Goal: Information Seeking & Learning: Learn about a topic

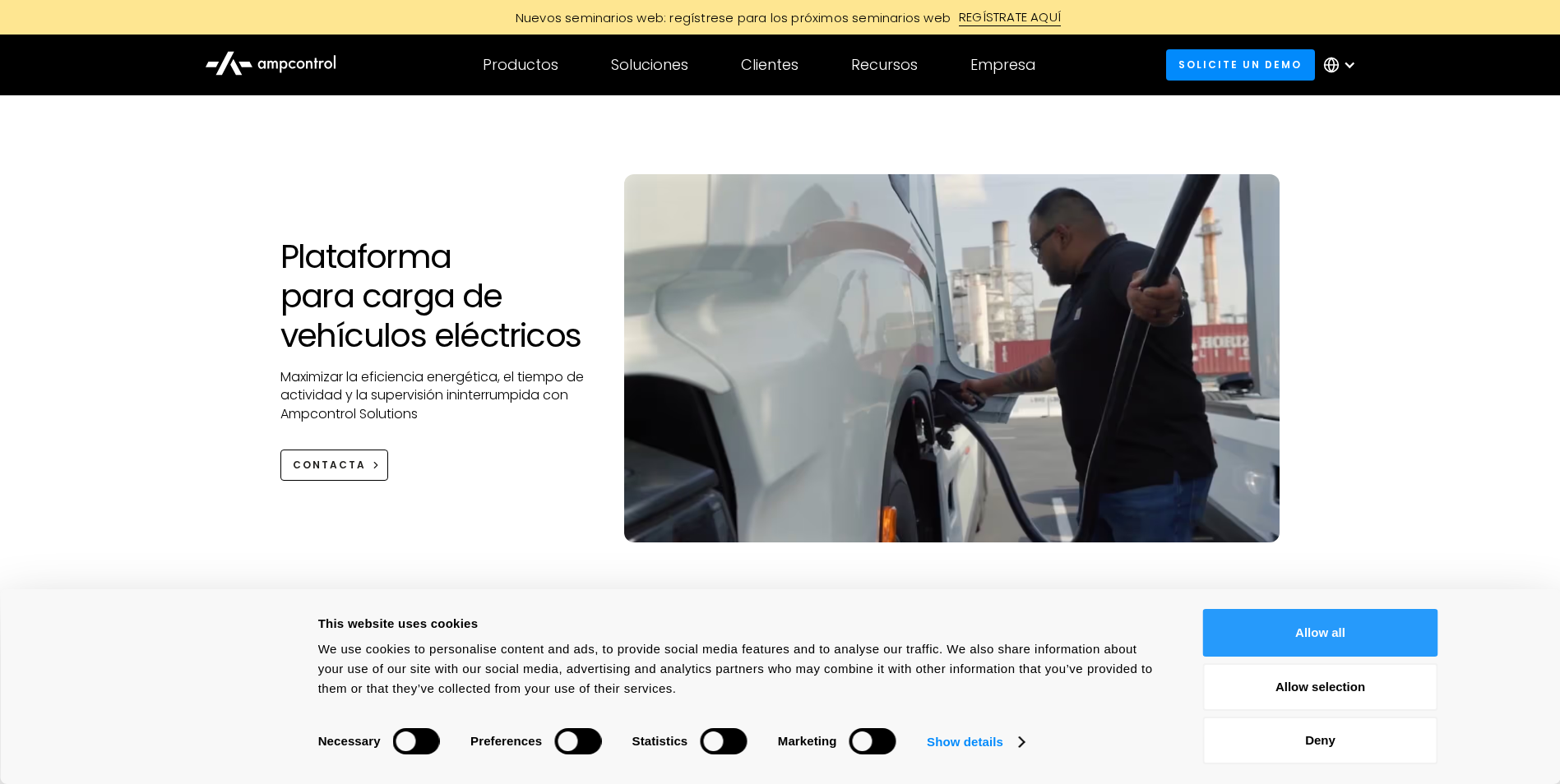
click at [1298, 642] on button "Allow all" at bounding box center [1320, 633] width 235 height 47
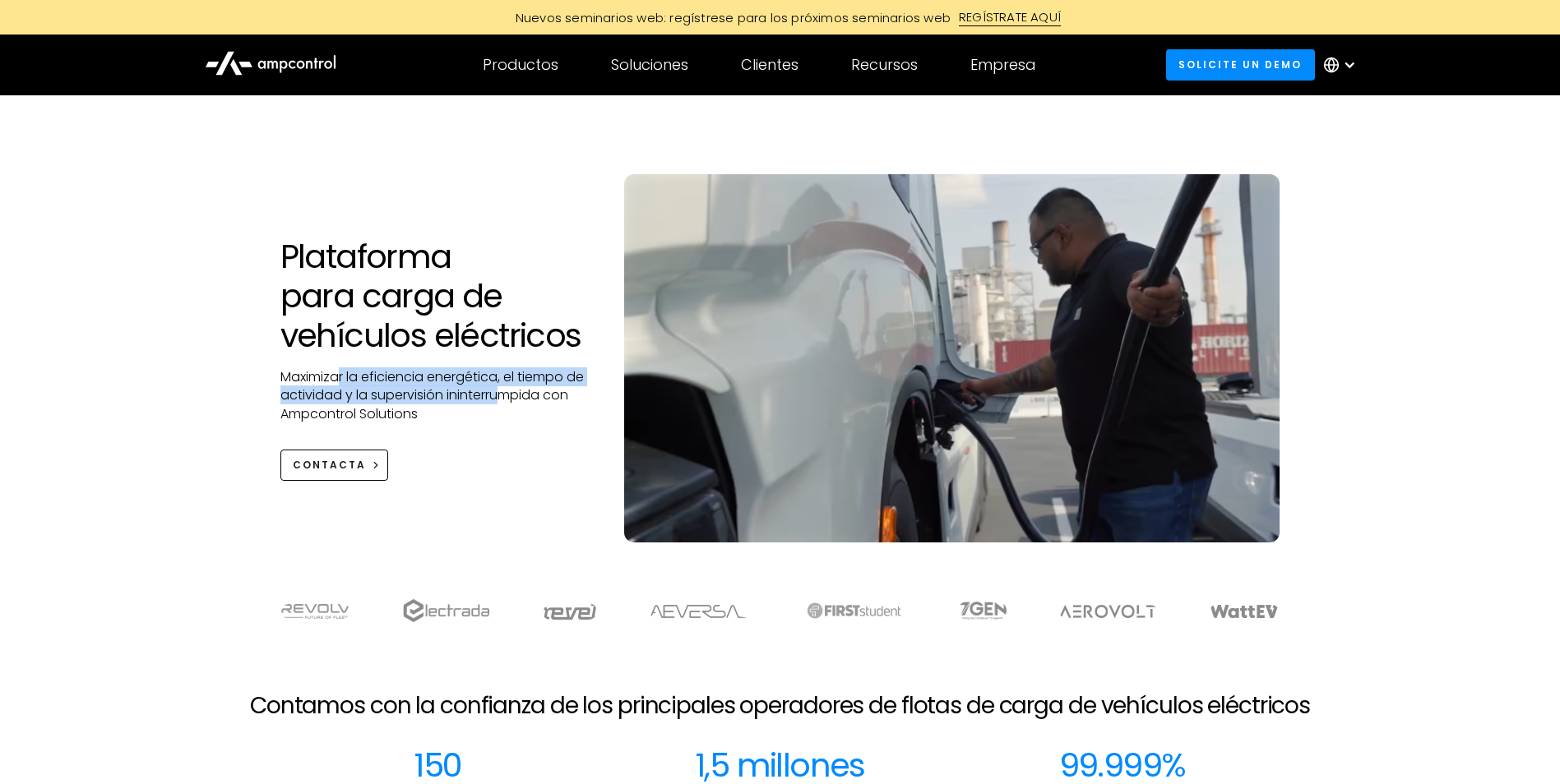
drag, startPoint x: 339, startPoint y: 380, endPoint x: 506, endPoint y: 386, distance: 167.1
click at [506, 386] on p "Maximizar la eficiencia energética, el tiempo de actividad y la supervisión ini…" at bounding box center [436, 395] width 311 height 55
drag, startPoint x: 506, startPoint y: 386, endPoint x: 423, endPoint y: 414, distance: 87.6
click at [423, 414] on p "Maximizar la eficiencia energética, el tiempo de actividad y la supervisión ini…" at bounding box center [436, 395] width 311 height 55
click at [396, 409] on p "Maximizar la eficiencia energética, el tiempo de actividad y la supervisión ini…" at bounding box center [436, 395] width 311 height 55
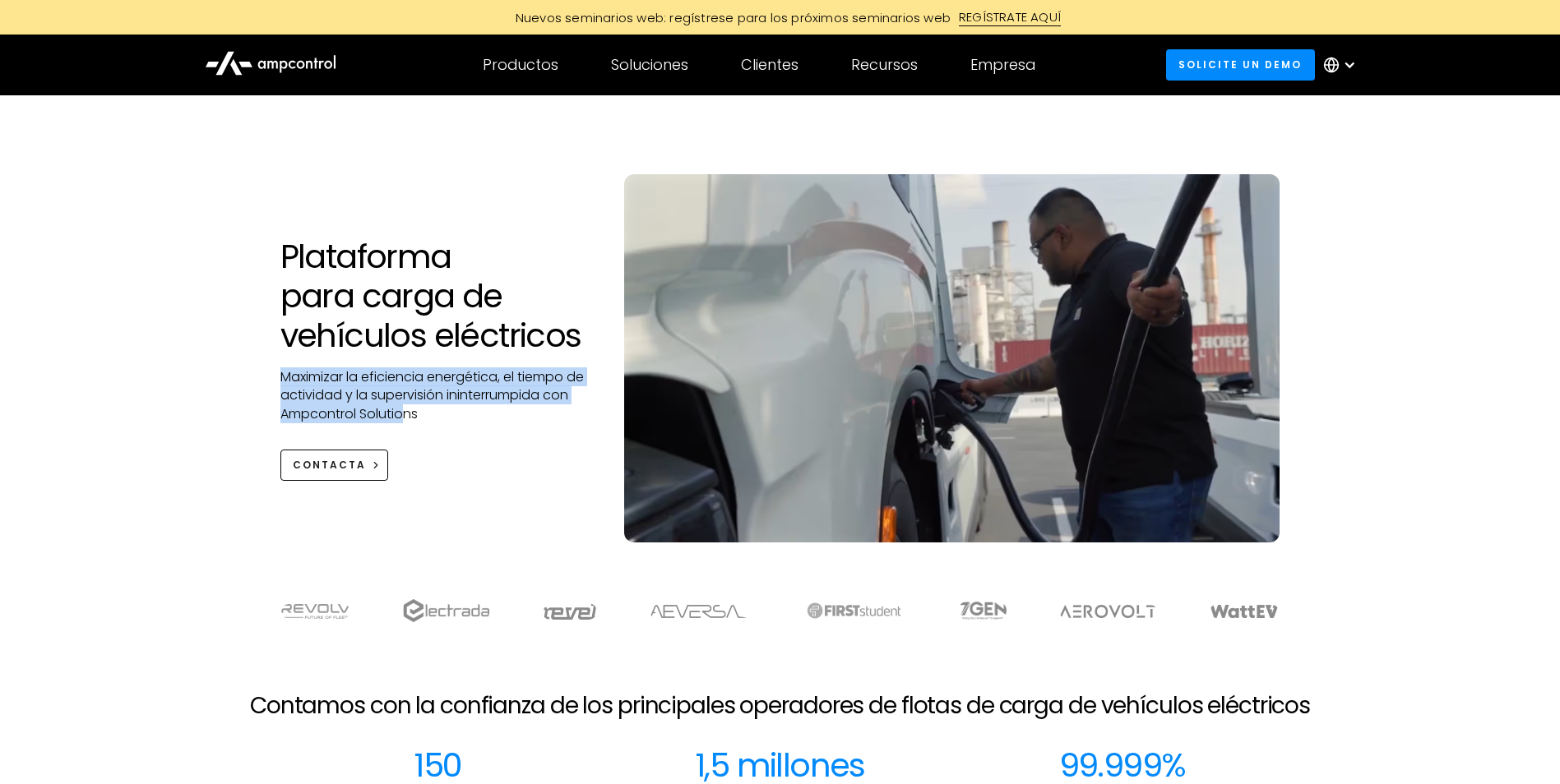
drag, startPoint x: 406, startPoint y: 409, endPoint x: 283, endPoint y: 376, distance: 127.3
click at [283, 376] on p "Maximizar la eficiencia energética, el tiempo de actividad y la supervisión ini…" at bounding box center [436, 395] width 311 height 55
click at [1350, 65] on div at bounding box center [1349, 65] width 13 height 13
click at [1324, 179] on link "Spanish" at bounding box center [1331, 175] width 51 height 19
click at [182, 208] on div "Plataforma para carga de vehículos eléctricos Maximizar la eficiencia energétic…" at bounding box center [780, 335] width 1560 height 480
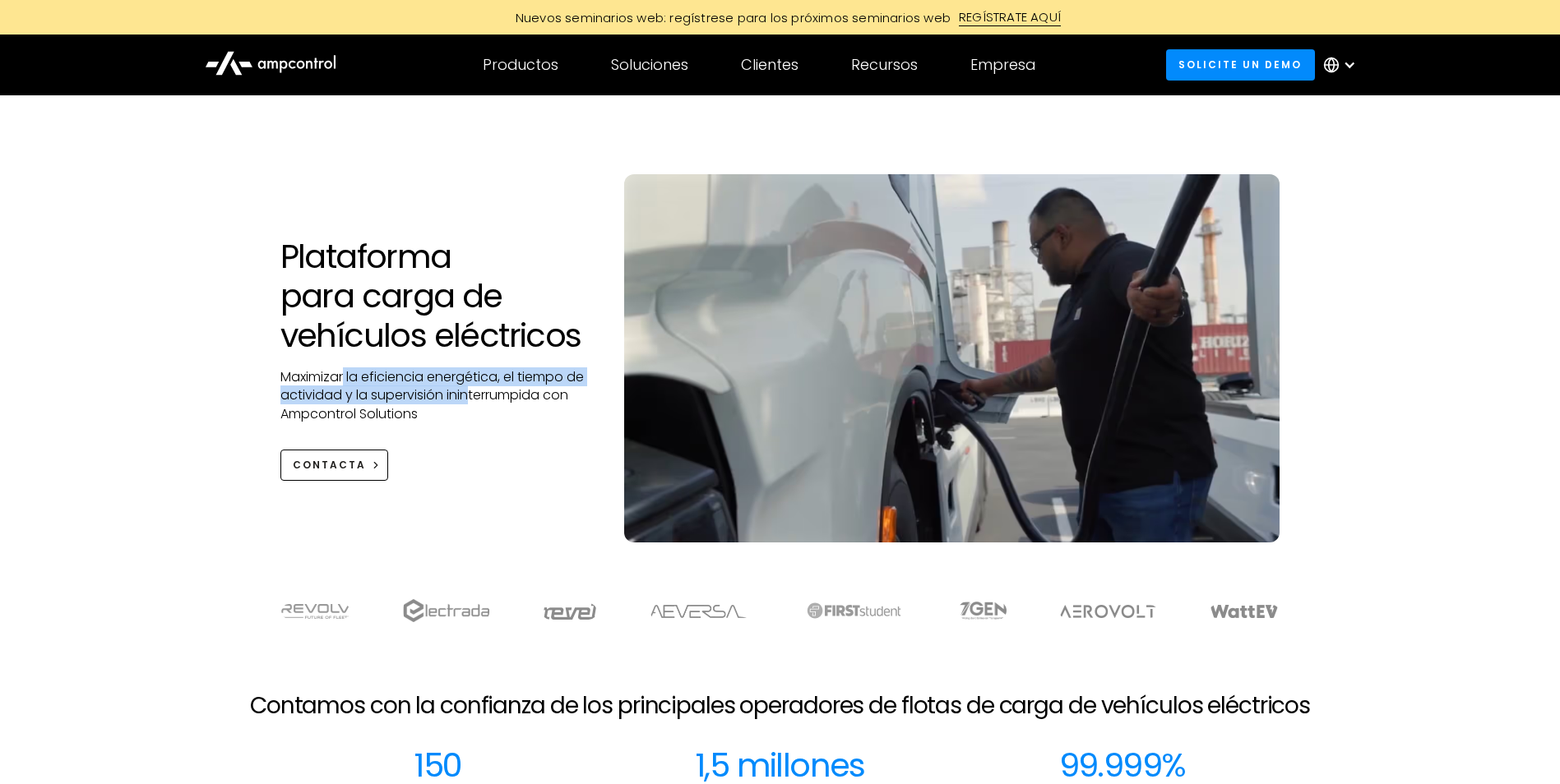
drag, startPoint x: 343, startPoint y: 368, endPoint x: 472, endPoint y: 392, distance: 131.2
click at [472, 392] on p "Maximizar la eficiencia energética, el tiempo de actividad y la supervisión ini…" at bounding box center [436, 395] width 311 height 55
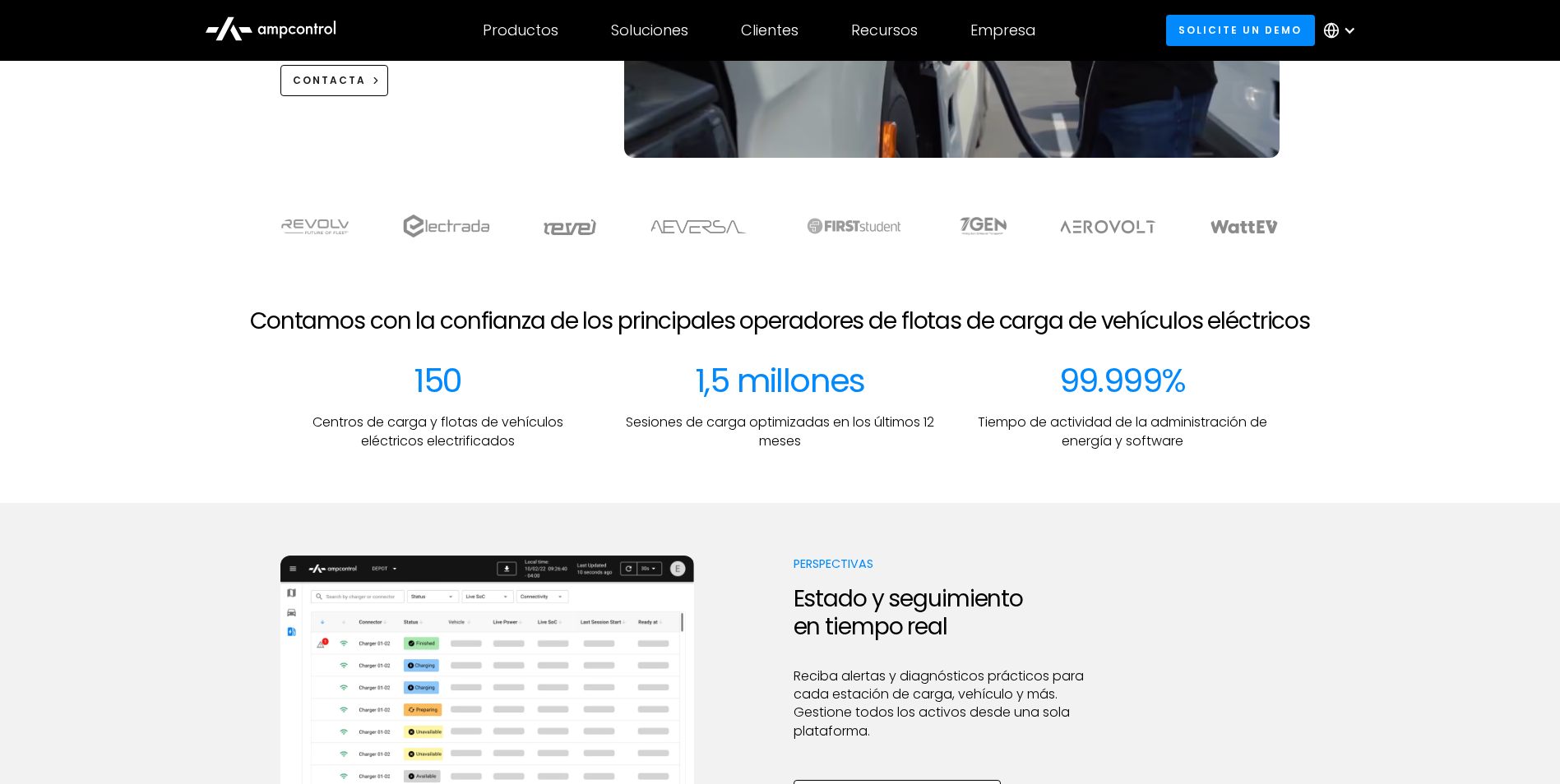
scroll to position [412, 0]
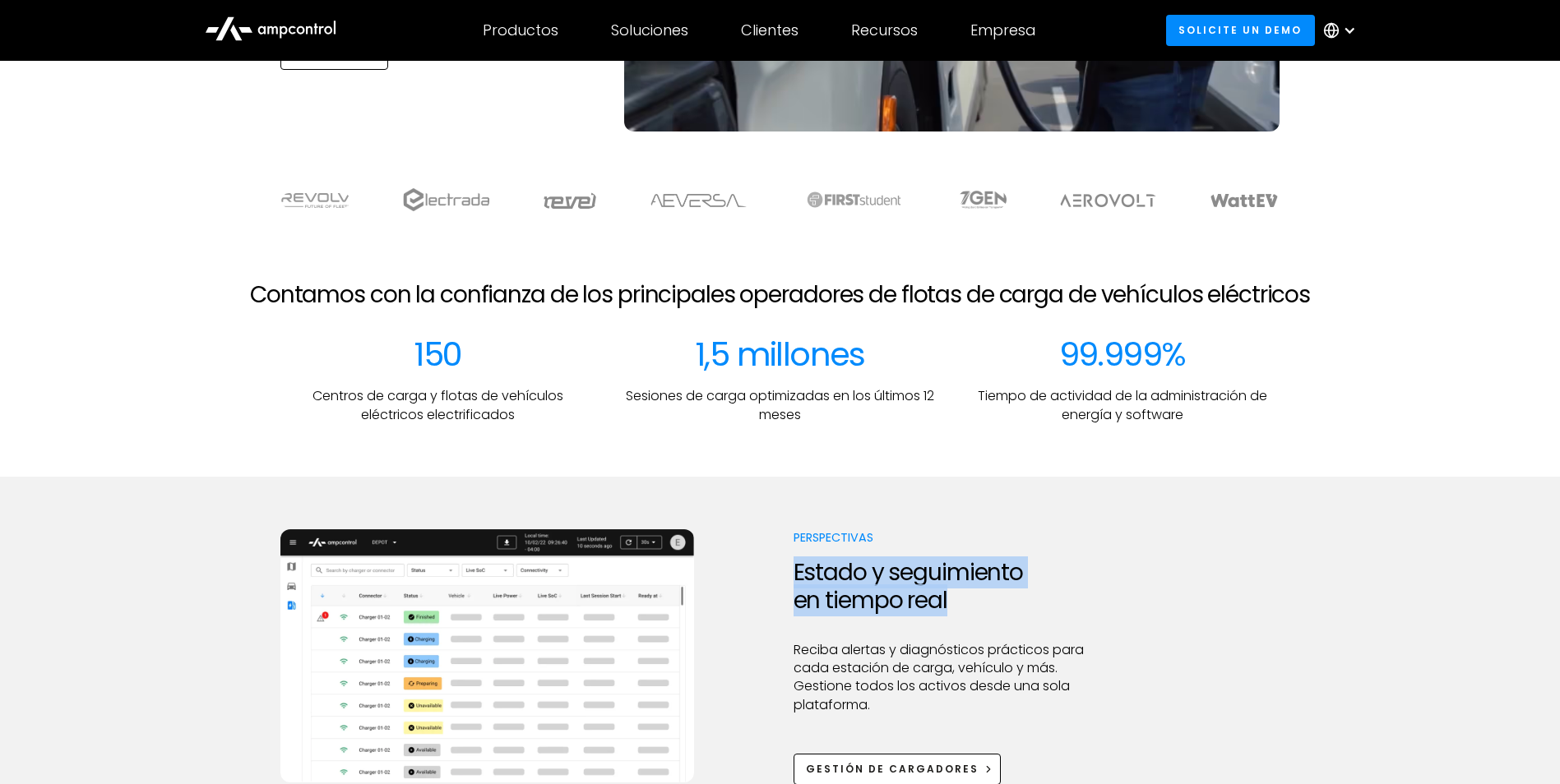
drag, startPoint x: 792, startPoint y: 568, endPoint x: 1012, endPoint y: 595, distance: 221.7
click at [1012, 595] on div "Perspectivas Estado y seguimiento en tiempo real Reciba alertas y diagnósticos …" at bounding box center [780, 657] width 1000 height 255
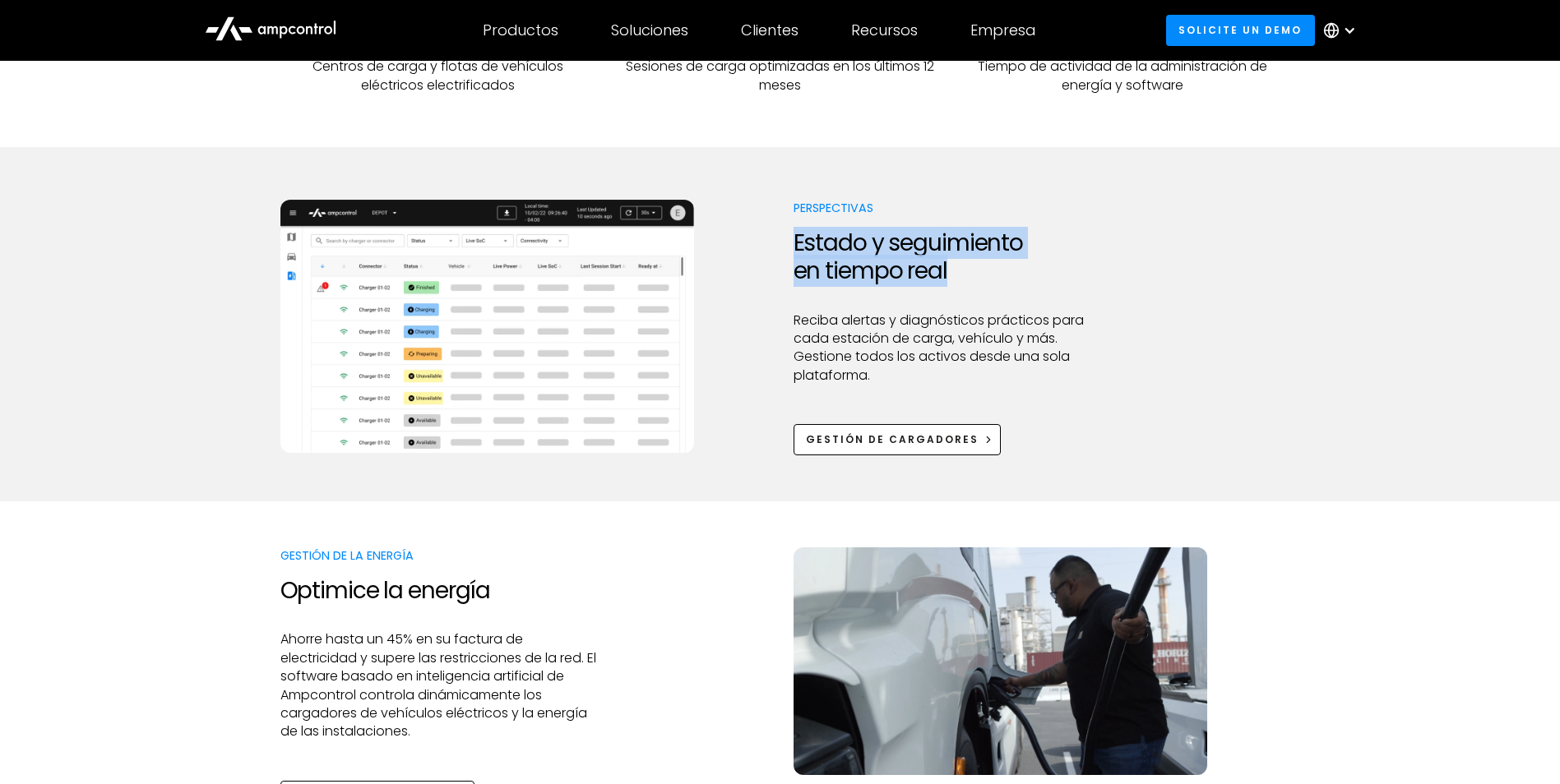
scroll to position [740, 0]
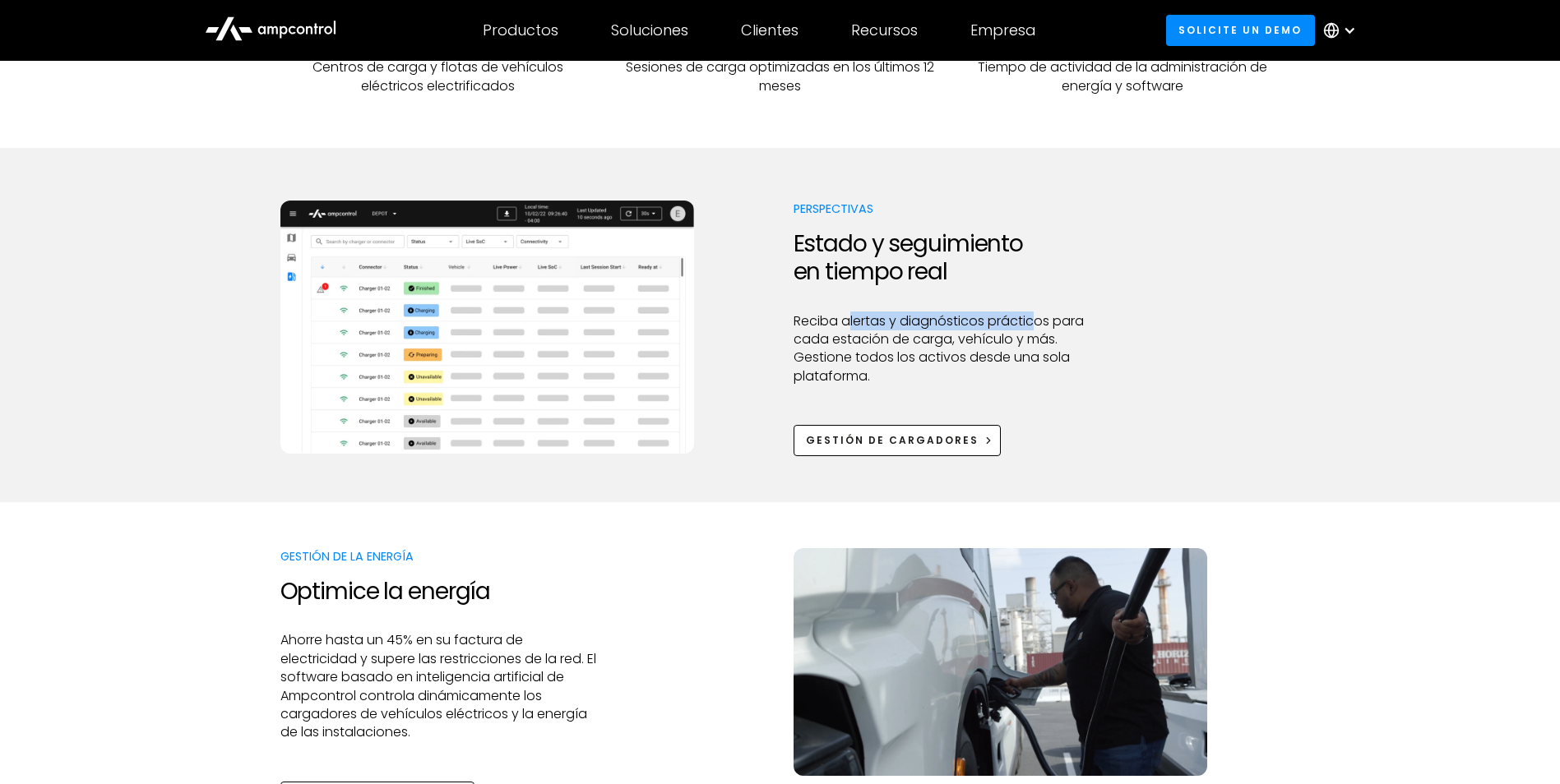
drag, startPoint x: 846, startPoint y: 327, endPoint x: 1033, endPoint y: 329, distance: 187.0
click at [1033, 329] on p "Reciba alertas y diagnósticos prácticos para cada estación de carga, vehículo y…" at bounding box center [951, 349] width 317 height 74
drag, startPoint x: 1033, startPoint y: 329, endPoint x: 1046, endPoint y: 333, distance: 13.6
click at [1047, 331] on p "Reciba alertas y diagnósticos prácticos para cada estación de carga, vehículo y…" at bounding box center [951, 349] width 317 height 74
drag, startPoint x: 830, startPoint y: 345, endPoint x: 875, endPoint y: 369, distance: 51.0
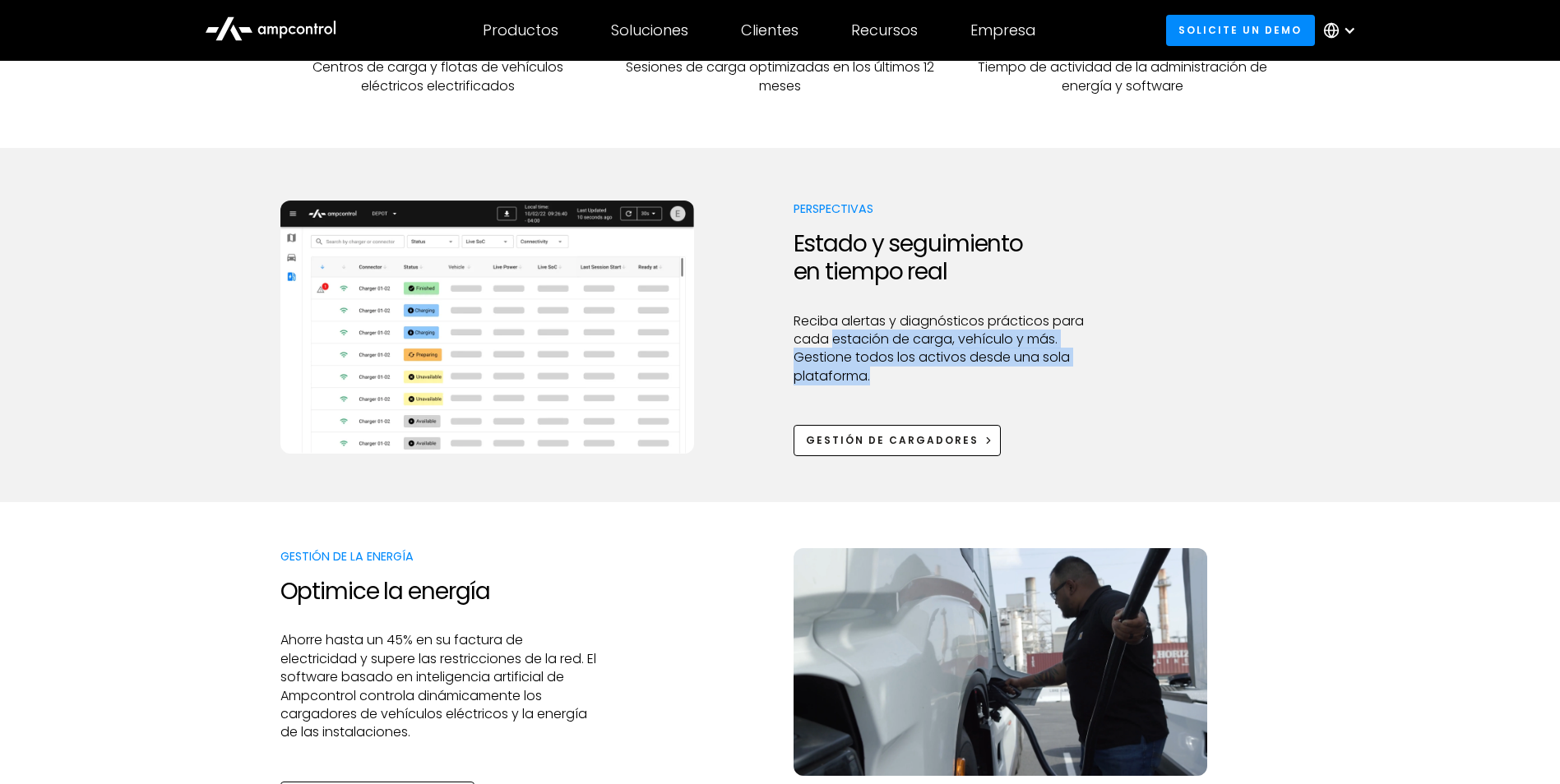
click at [875, 369] on p "Reciba alertas y diagnósticos prácticos para cada estación de carga, vehículo y…" at bounding box center [951, 349] width 317 height 74
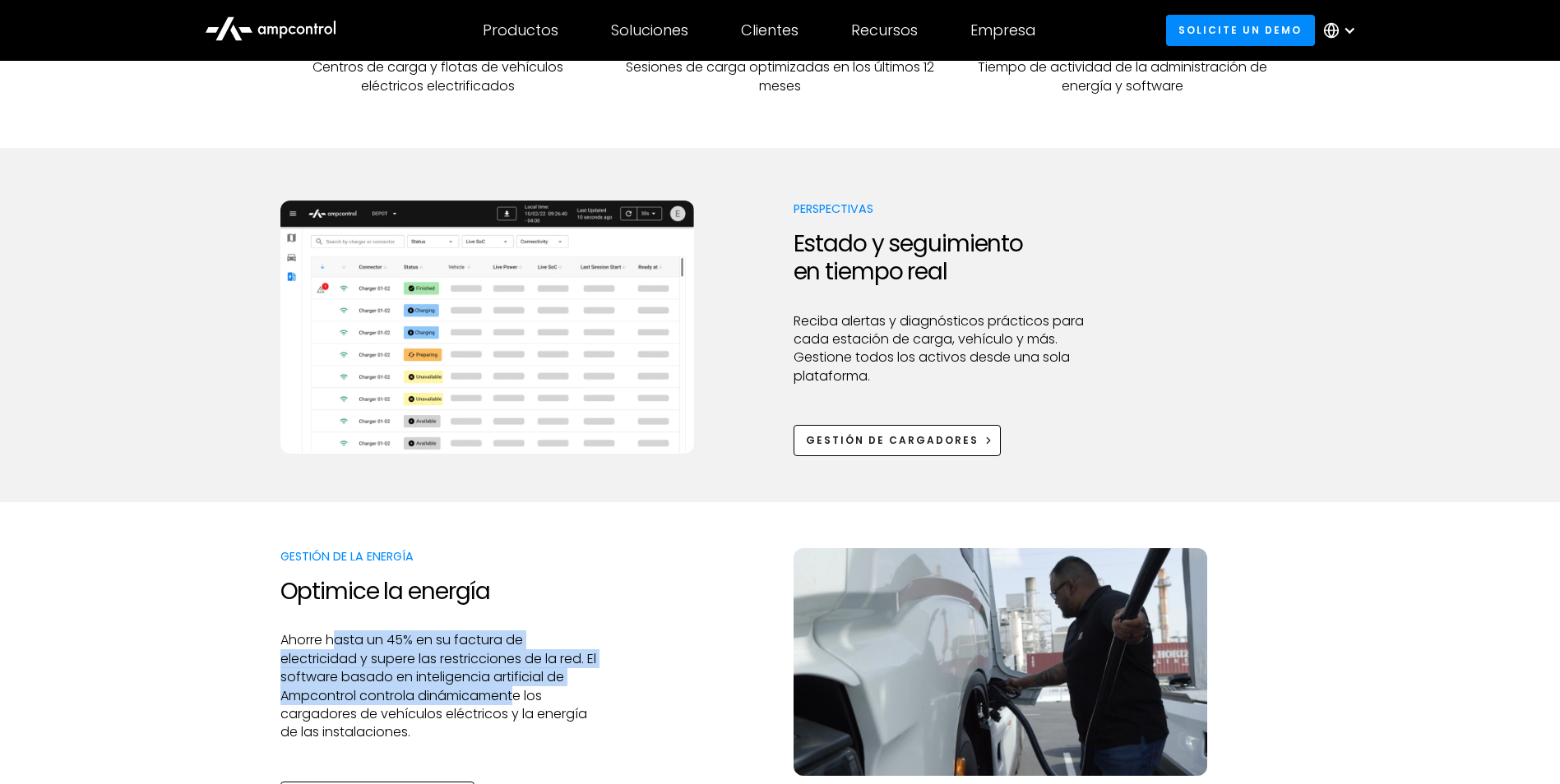
drag, startPoint x: 338, startPoint y: 645, endPoint x: 518, endPoint y: 705, distance: 189.7
click at [518, 705] on p "Ahorre hasta un 45% en su factura de electricidad y supere las restricciones de…" at bounding box center [439, 686] width 317 height 111
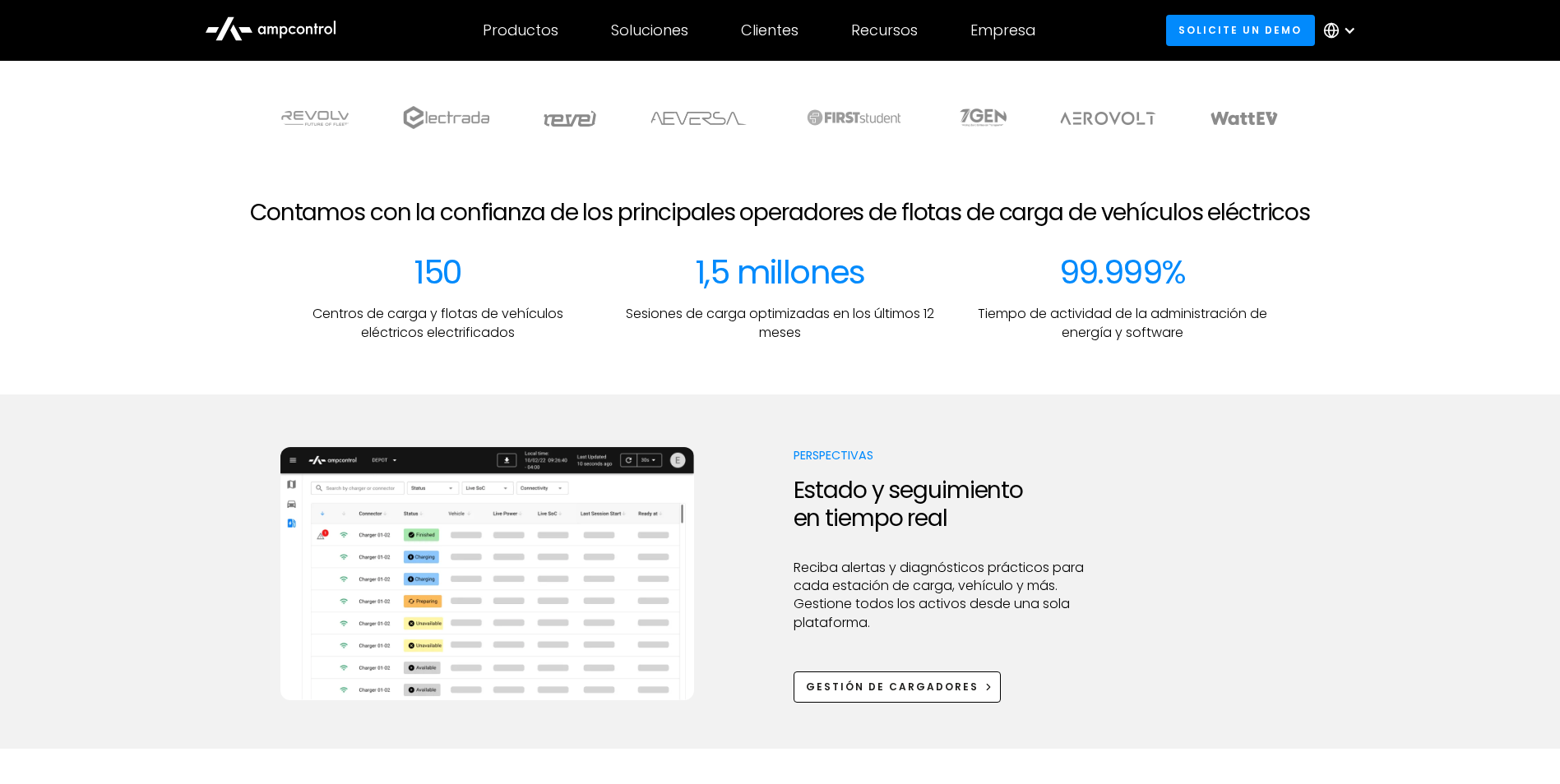
scroll to position [0, 0]
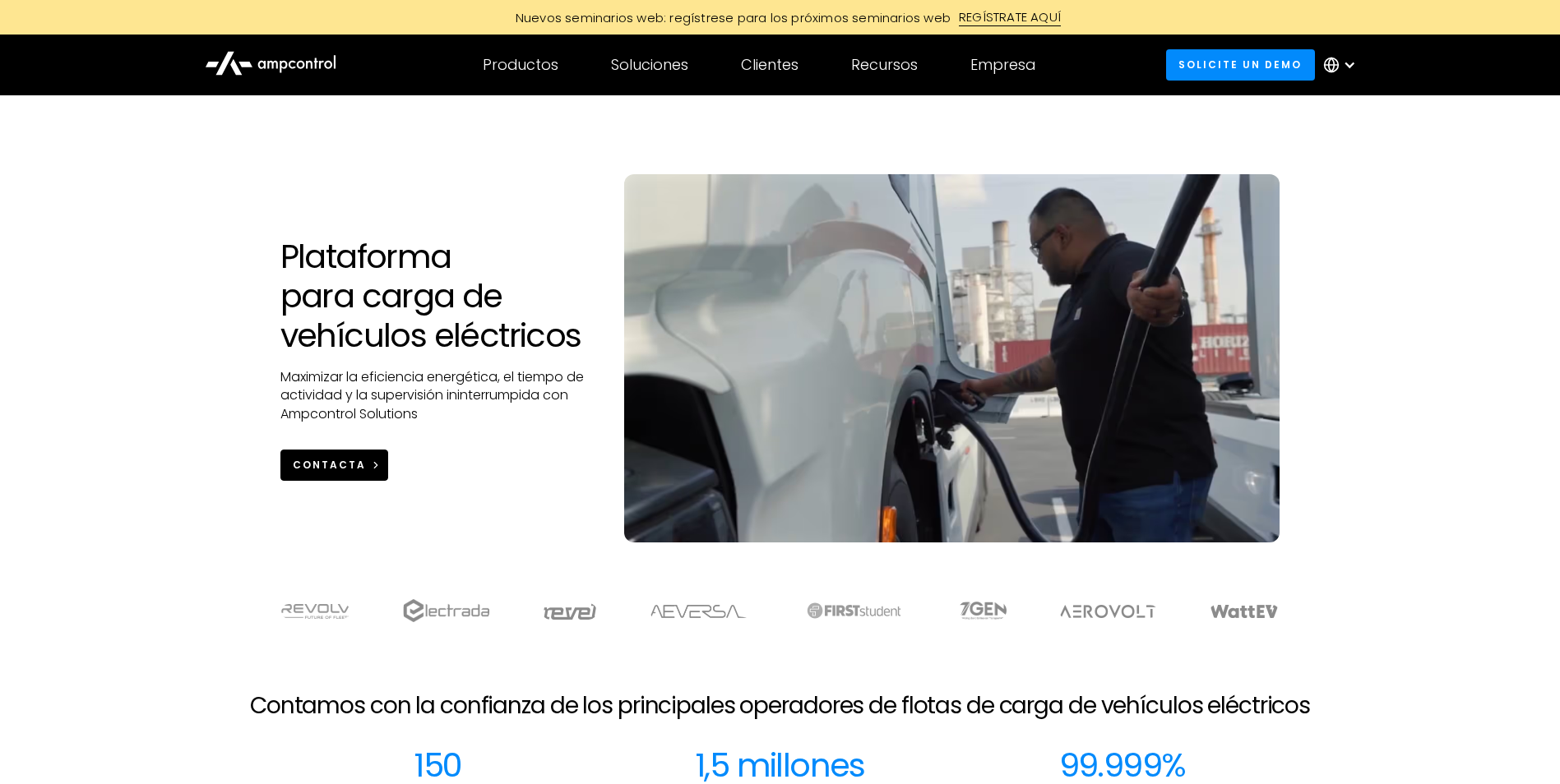
click at [340, 476] on link "CONTACTA" at bounding box center [334, 464] width 109 height 31
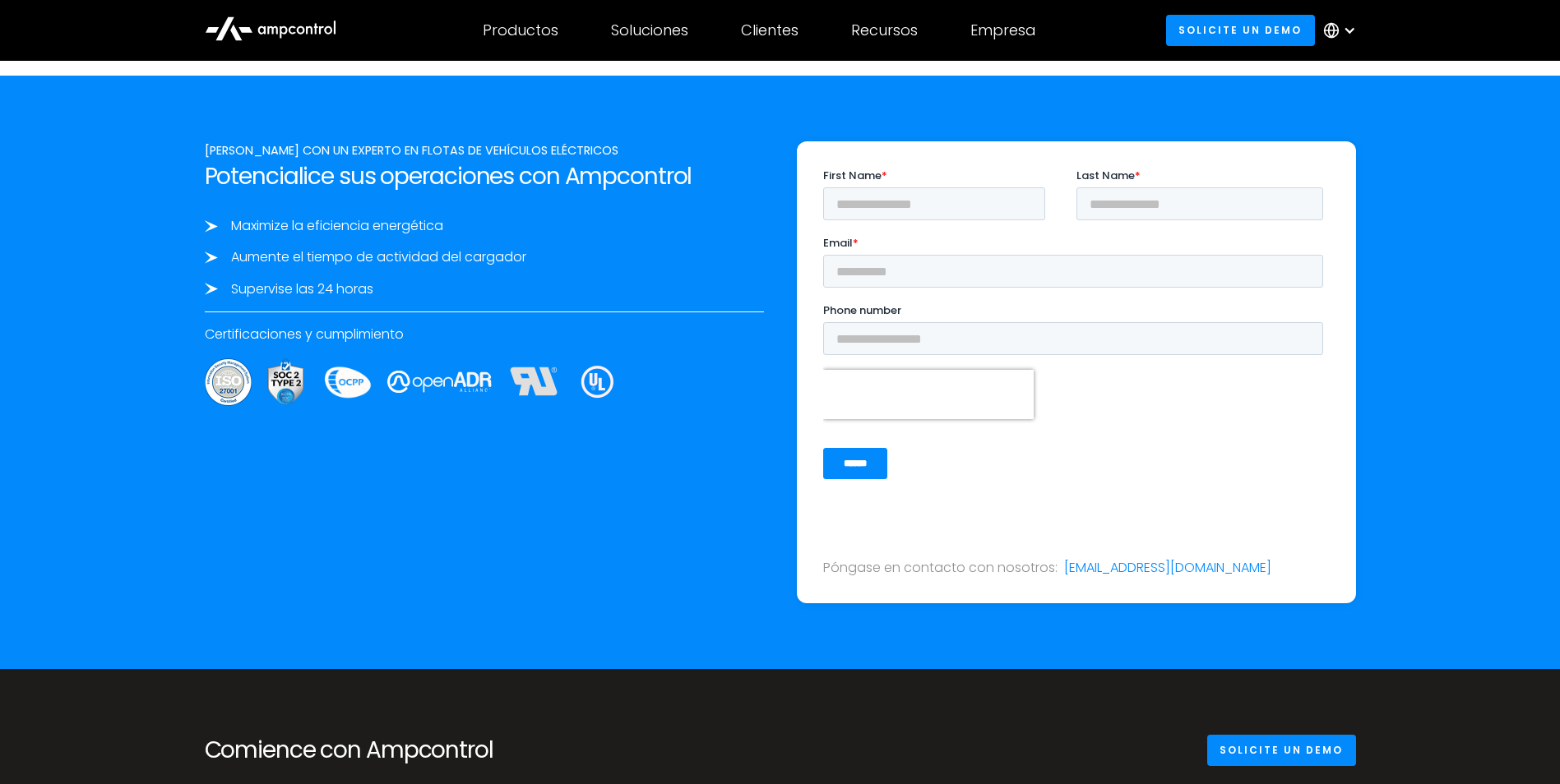
scroll to position [5681, 0]
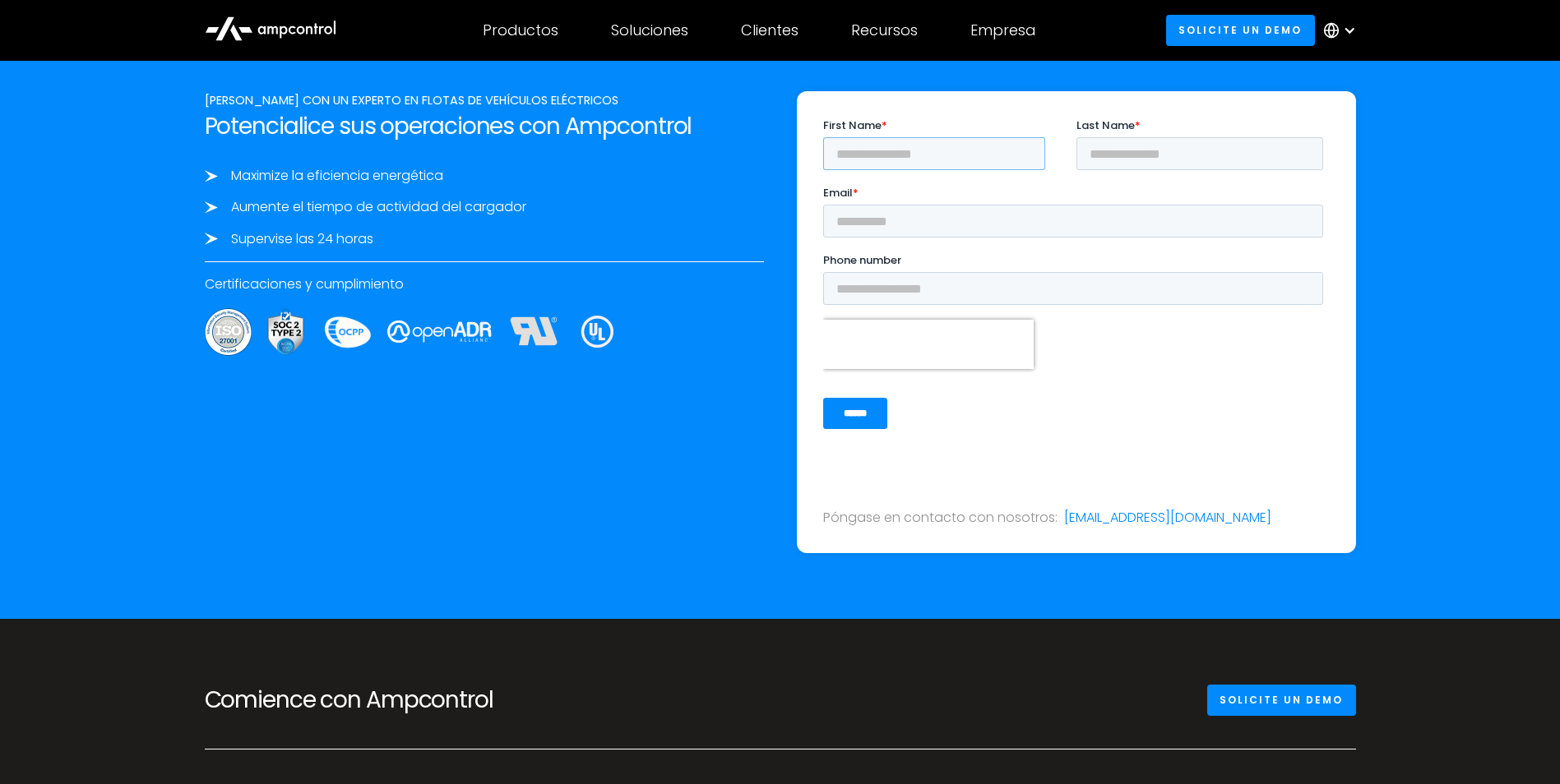
click at [885, 154] on input "First Name *" at bounding box center [933, 152] width 222 height 33
type input "*****"
click at [1100, 157] on input "Last Name *" at bounding box center [1199, 152] width 247 height 33
type input "******"
click at [943, 226] on input "Email *" at bounding box center [1072, 219] width 500 height 33
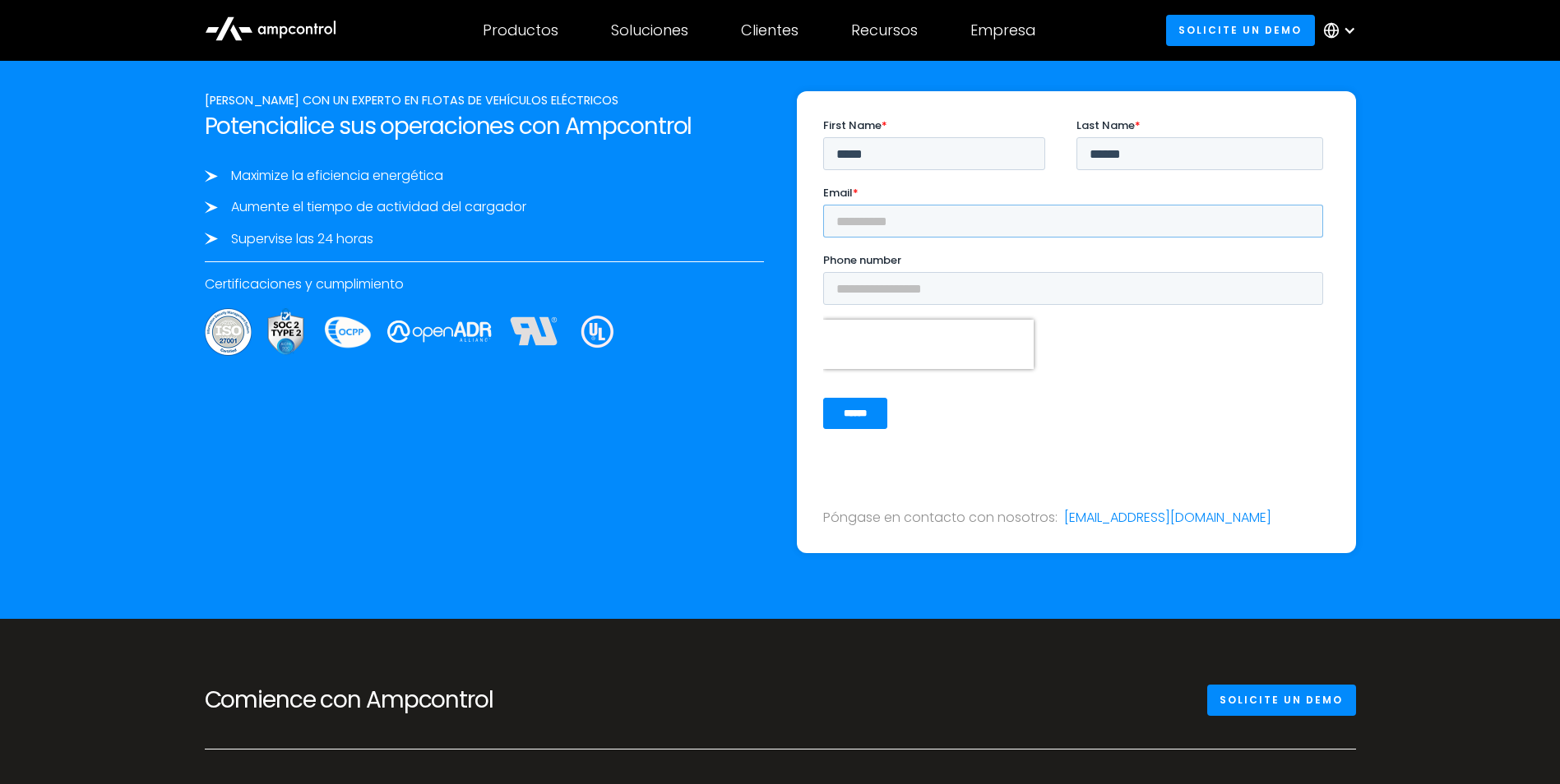
type input "**********"
click at [875, 287] on input "Phone number" at bounding box center [1072, 287] width 500 height 33
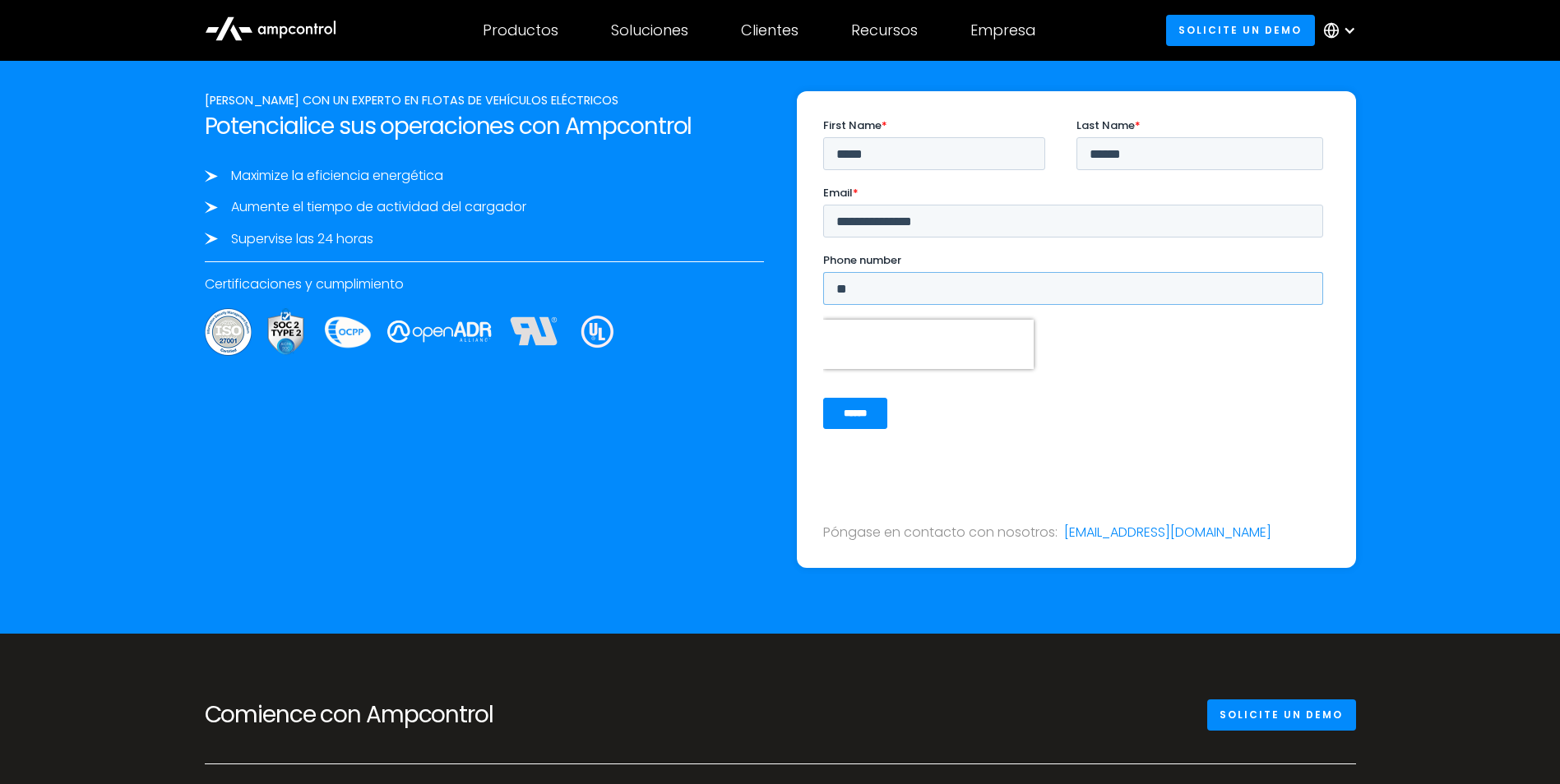
type input "*"
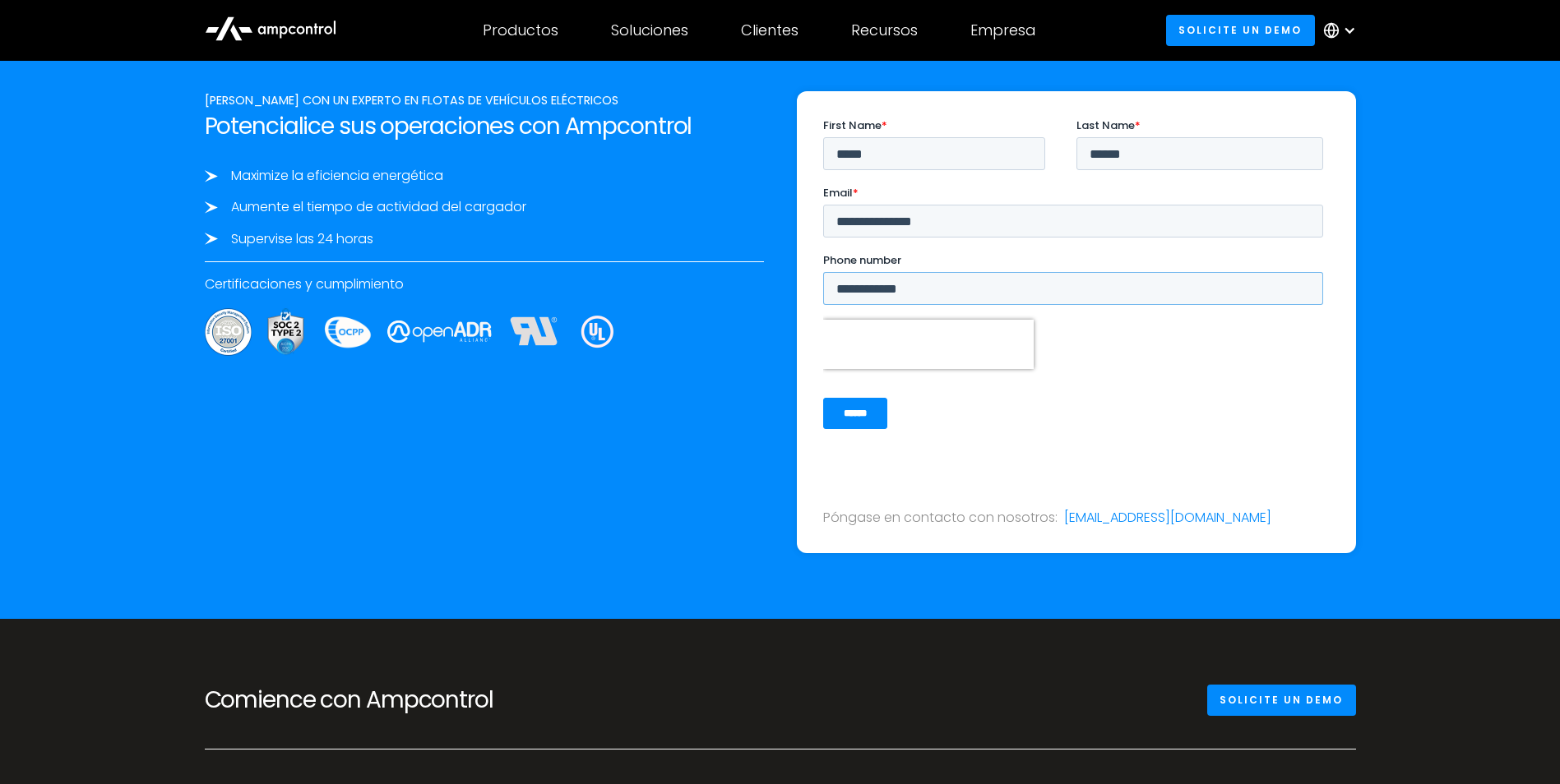
click at [875, 287] on input "**********" at bounding box center [1072, 287] width 500 height 33
type input "**********"
click at [1176, 143] on input "******" at bounding box center [1199, 152] width 247 height 33
type input "**********"
click at [1018, 224] on input "**********" at bounding box center [1072, 219] width 500 height 33
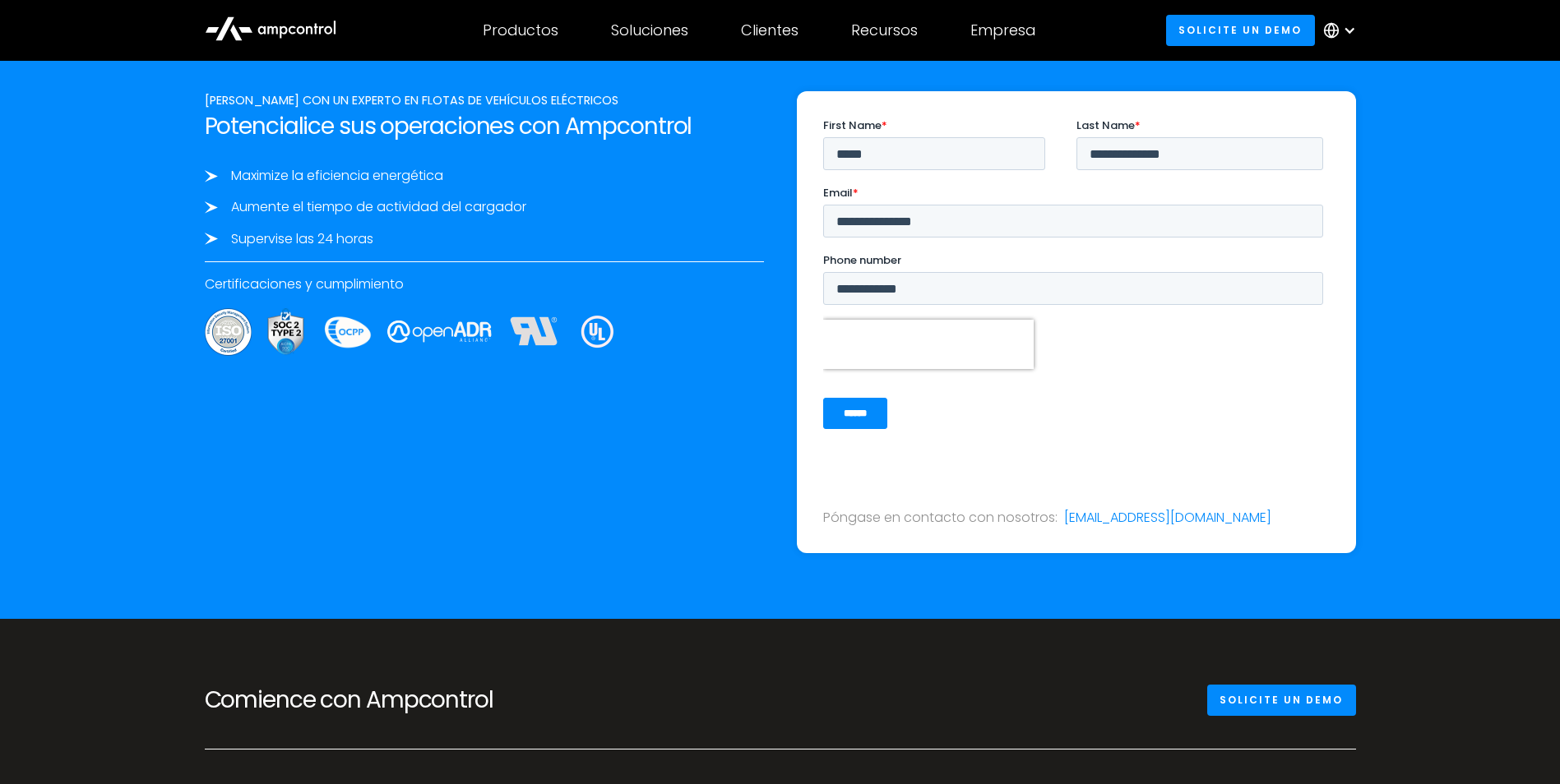
click at [815, 91] on div "Póngase en contacto con nosotros: contact@ampcontrol.io" at bounding box center [1077, 321] width 559 height 462
click at [855, 406] on input "******" at bounding box center [854, 412] width 64 height 32
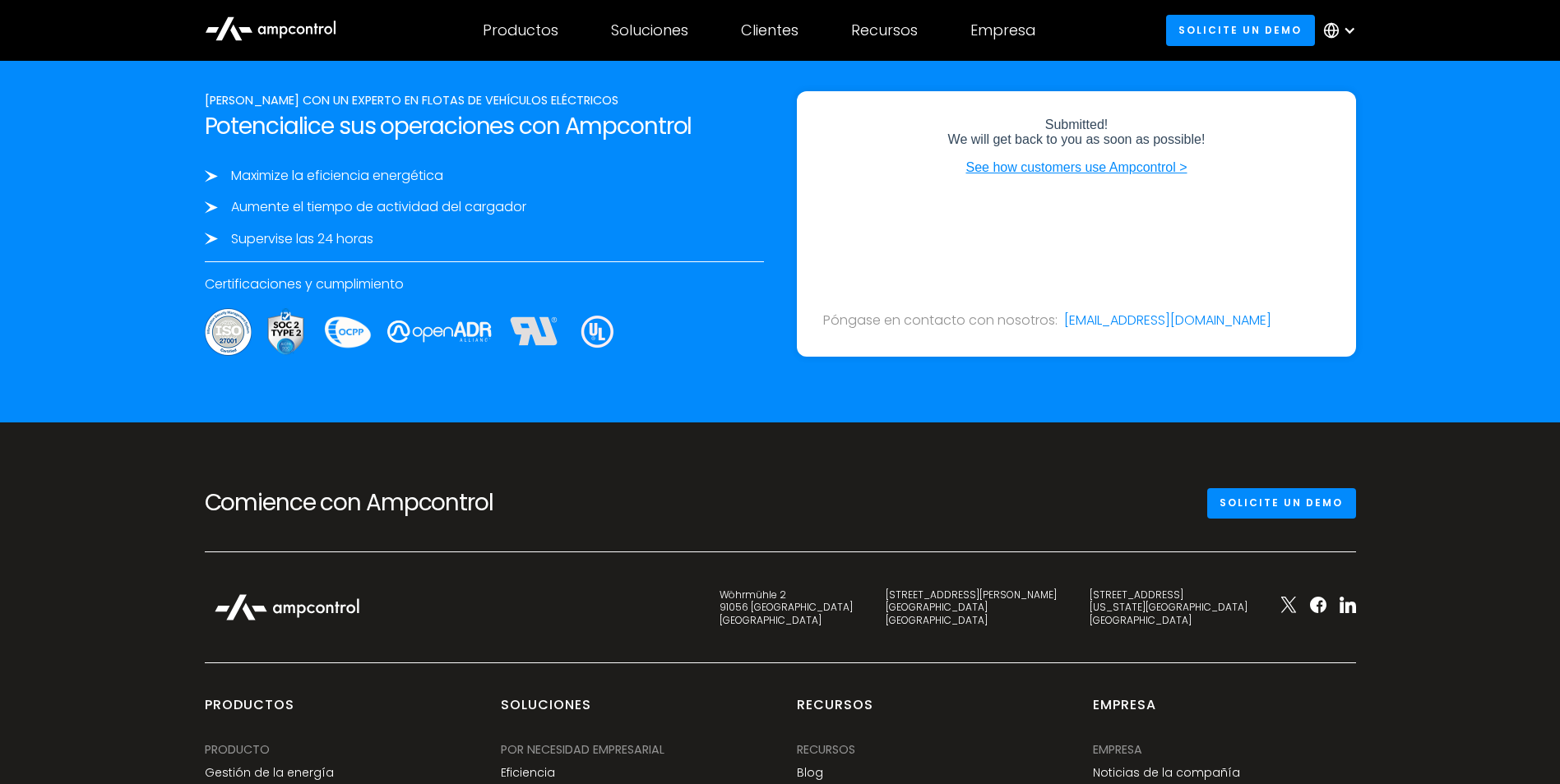
click at [937, 245] on div "Póngase en contacto con nosotros: contact@ampcontrol.io" at bounding box center [1077, 224] width 559 height 266
drag, startPoint x: 884, startPoint y: 304, endPoint x: 952, endPoint y: 299, distance: 68.2
click at [952, 311] on div "Póngase en contacto con nosotros:" at bounding box center [940, 320] width 234 height 18
drag, startPoint x: 952, startPoint y: 299, endPoint x: 876, endPoint y: 294, distance: 76.2
click at [876, 311] on div "Póngase en contacto con nosotros:" at bounding box center [940, 320] width 234 height 18
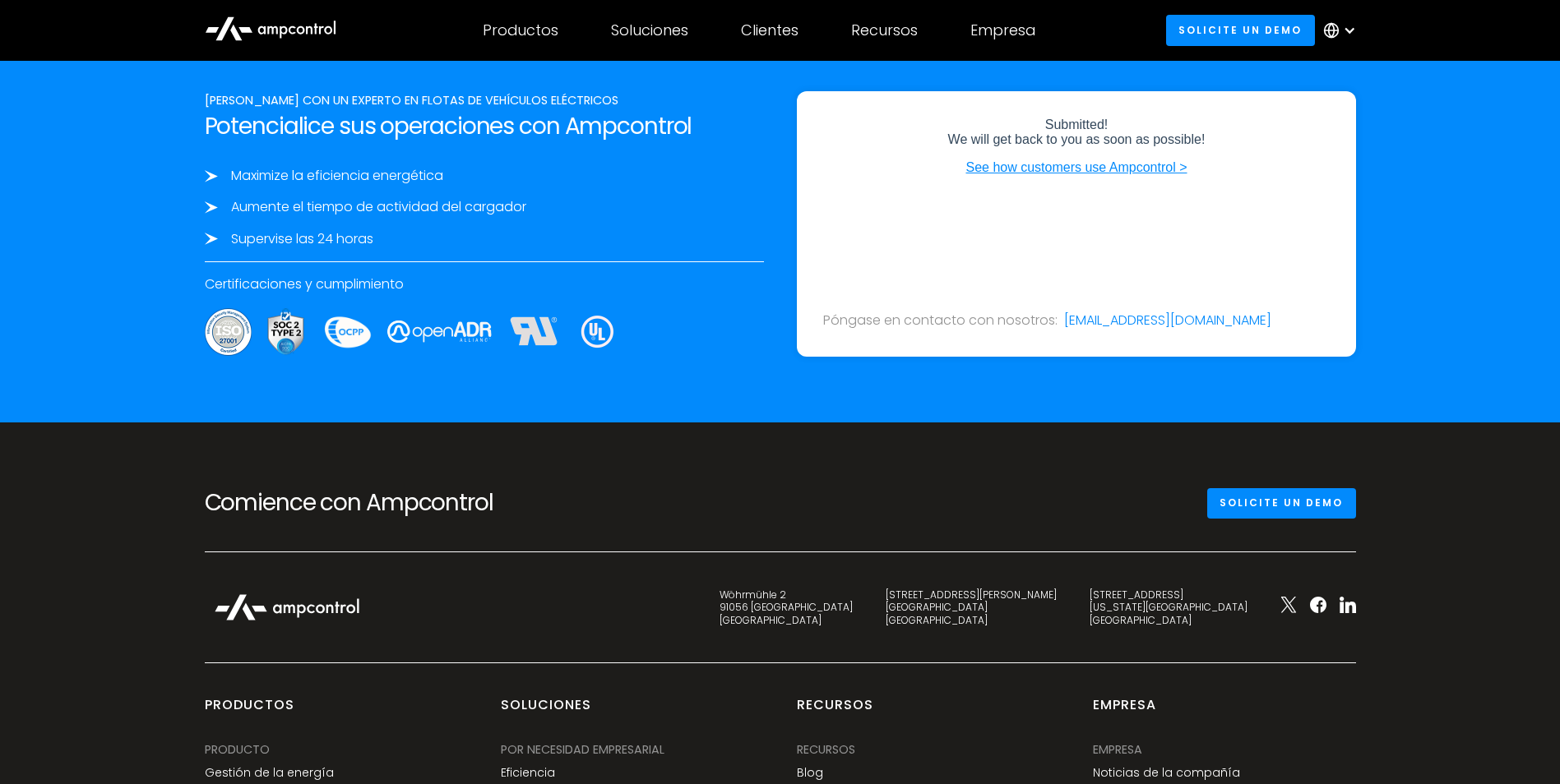
click at [884, 272] on div at bounding box center [1076, 292] width 506 height 39
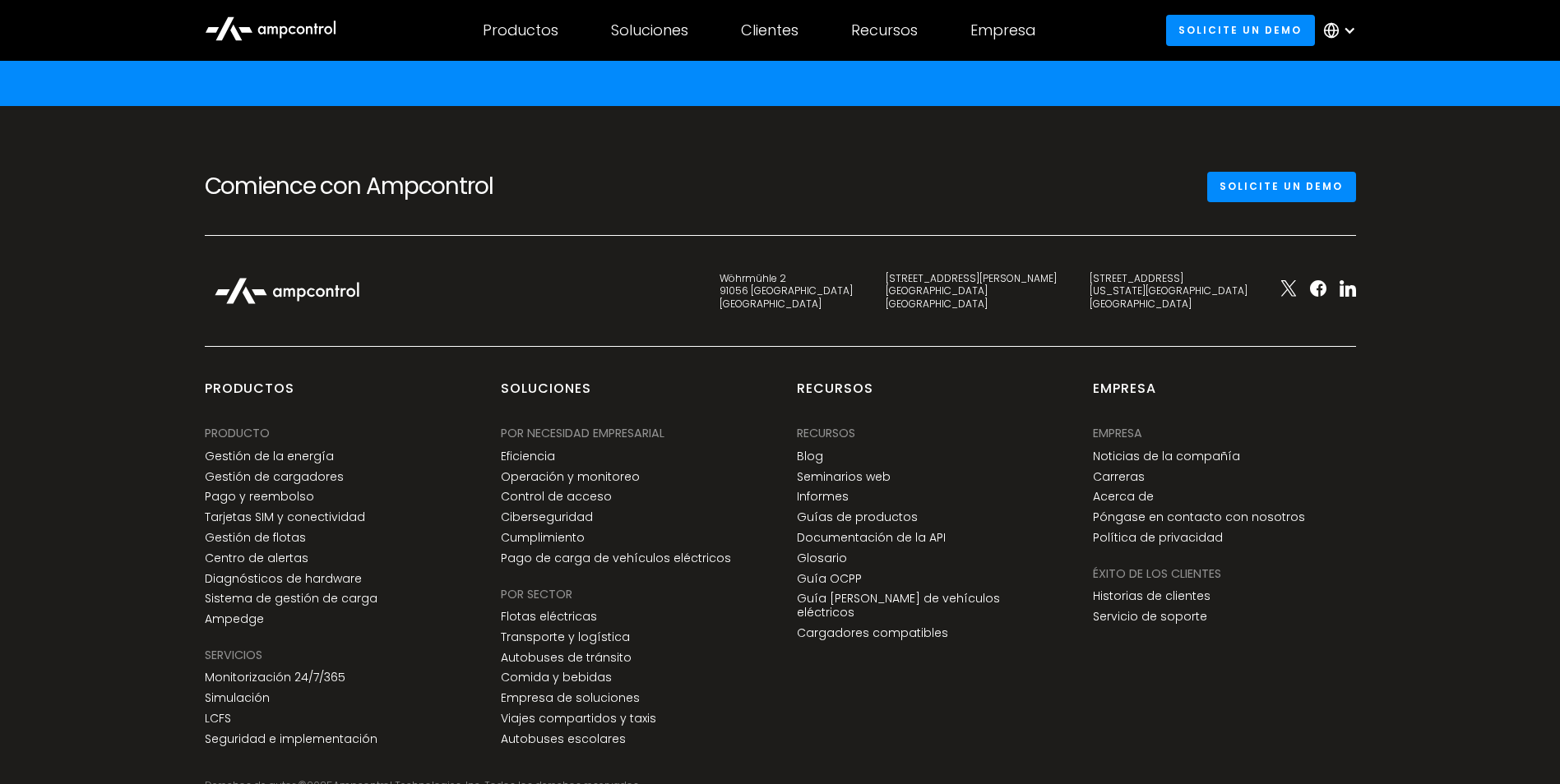
scroll to position [6011, 0]
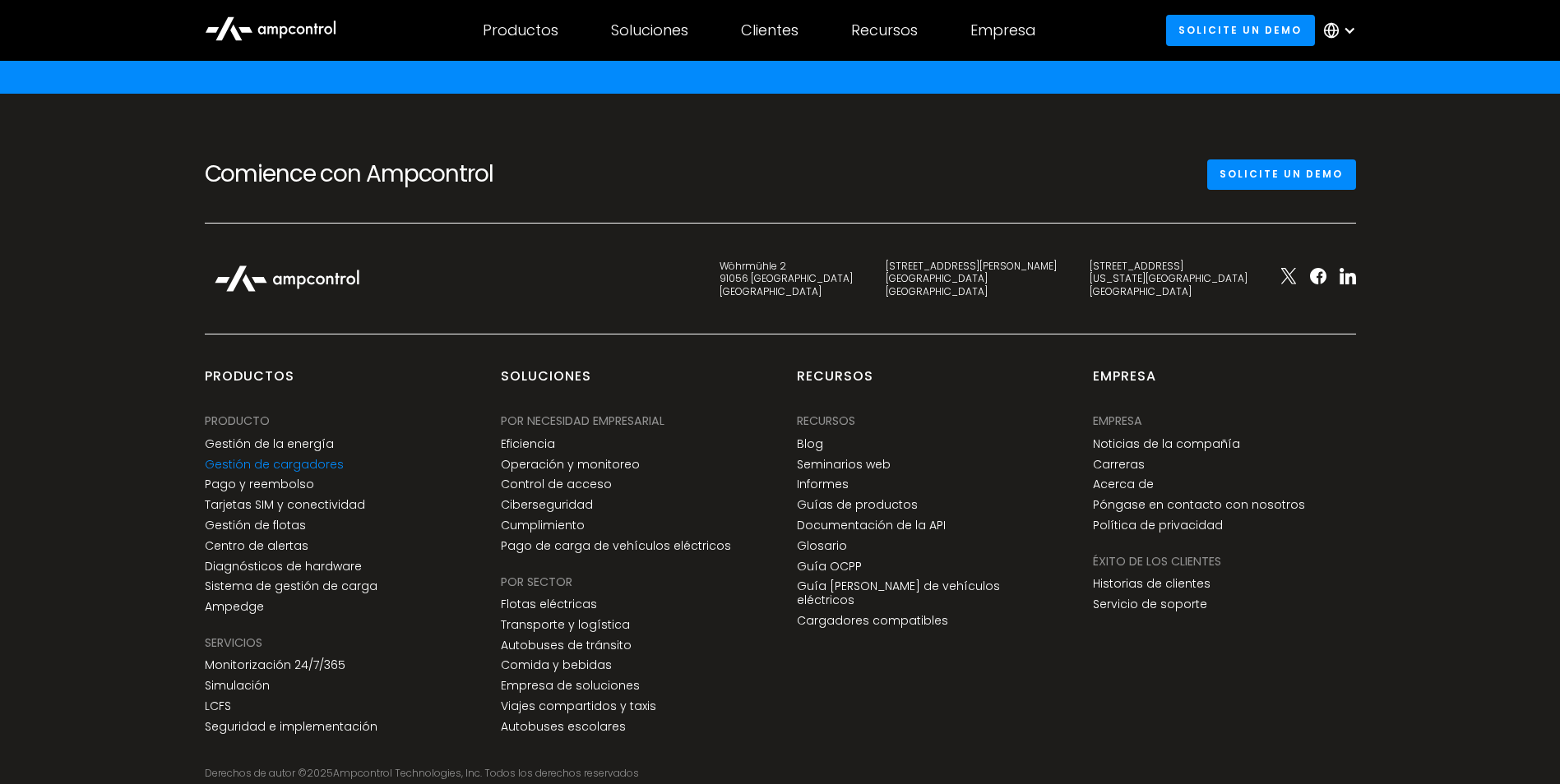
click at [305, 458] on link "Gestión de cargadores" at bounding box center [274, 464] width 139 height 14
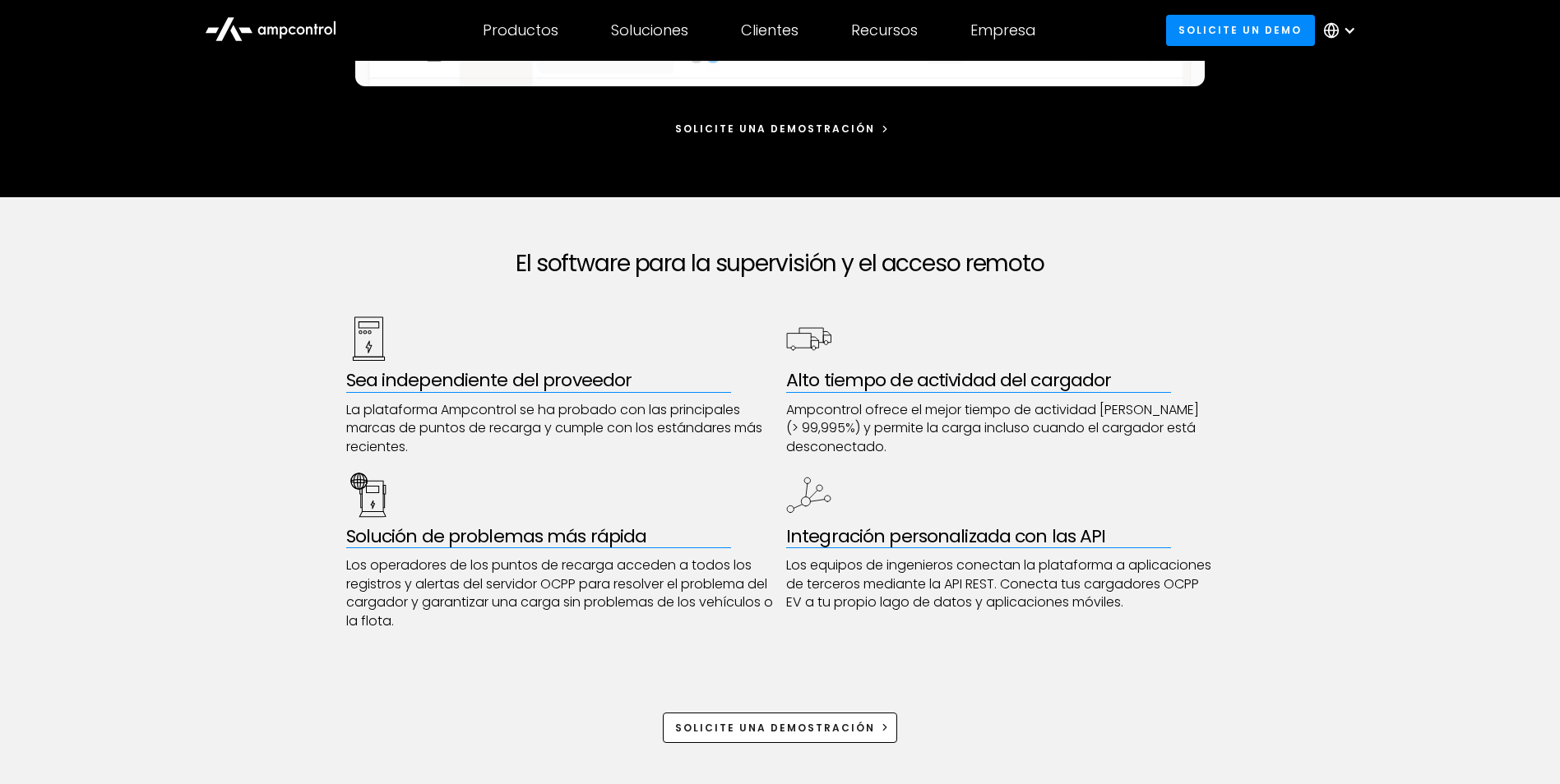
scroll to position [658, 0]
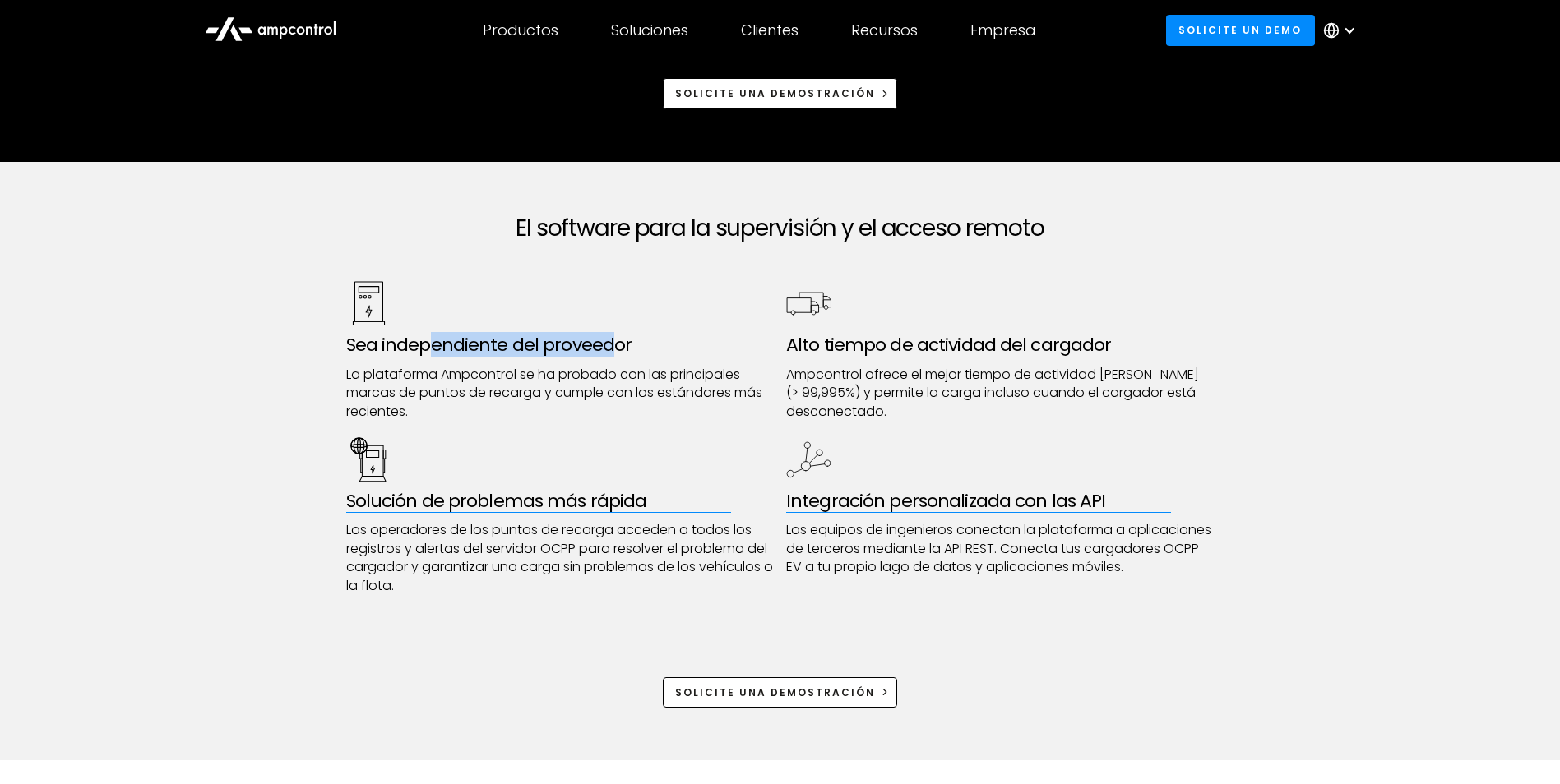
drag, startPoint x: 427, startPoint y: 346, endPoint x: 613, endPoint y: 345, distance: 186.0
click at [613, 345] on h3 "Sea independiente del proveedor" at bounding box center [560, 345] width 428 height 21
drag, startPoint x: 613, startPoint y: 345, endPoint x: 511, endPoint y: 388, distance: 110.7
click at [511, 388] on p "La plataforma Ampcontrol se ha probado con las principales marcas de puntos de …" at bounding box center [560, 393] width 428 height 55
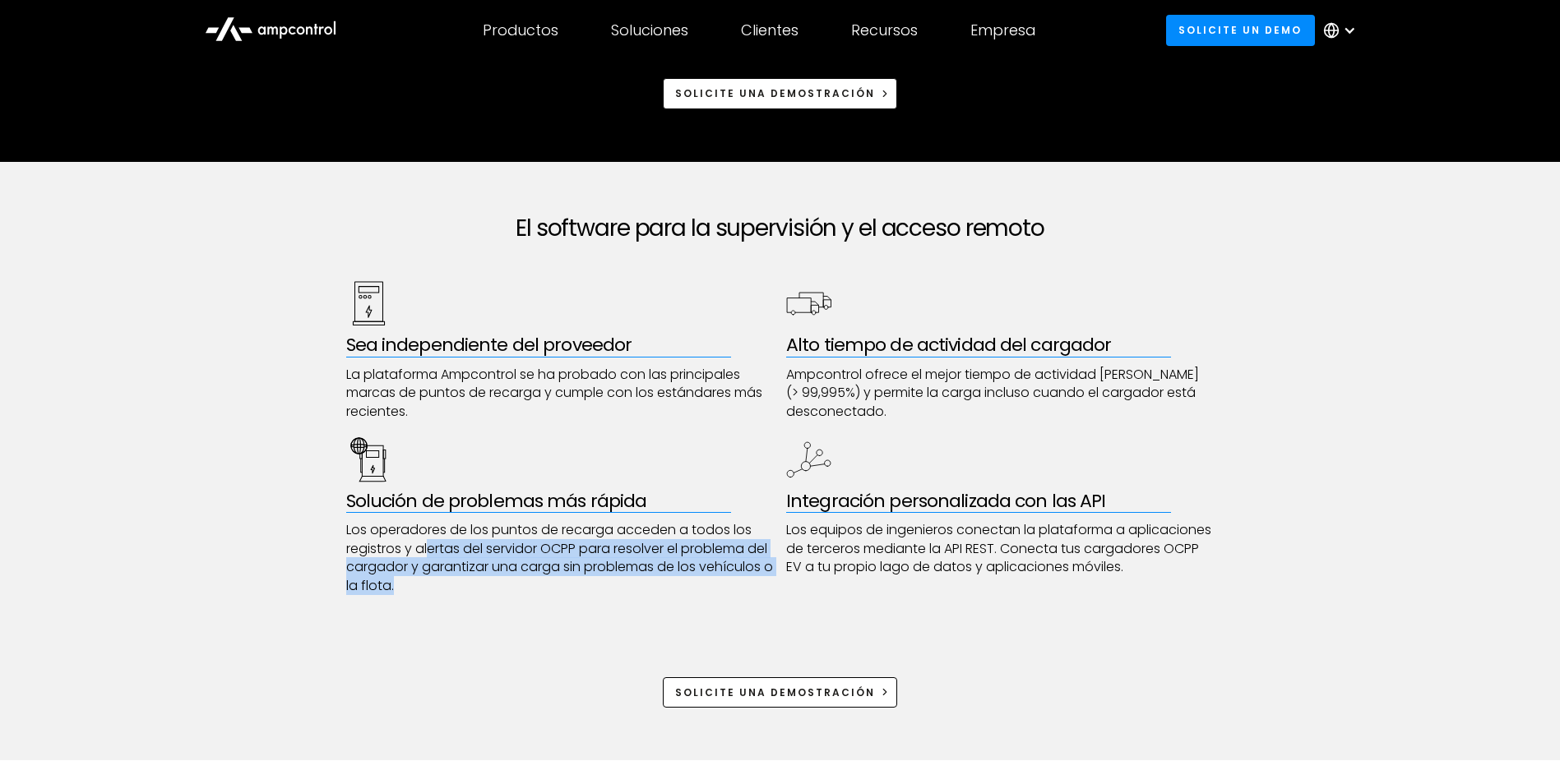
drag, startPoint x: 432, startPoint y: 549, endPoint x: 583, endPoint y: 579, distance: 154.0
click at [583, 579] on p "Los operadores de los puntos de recarga acceden a todos los registros y alertas…" at bounding box center [560, 558] width 428 height 74
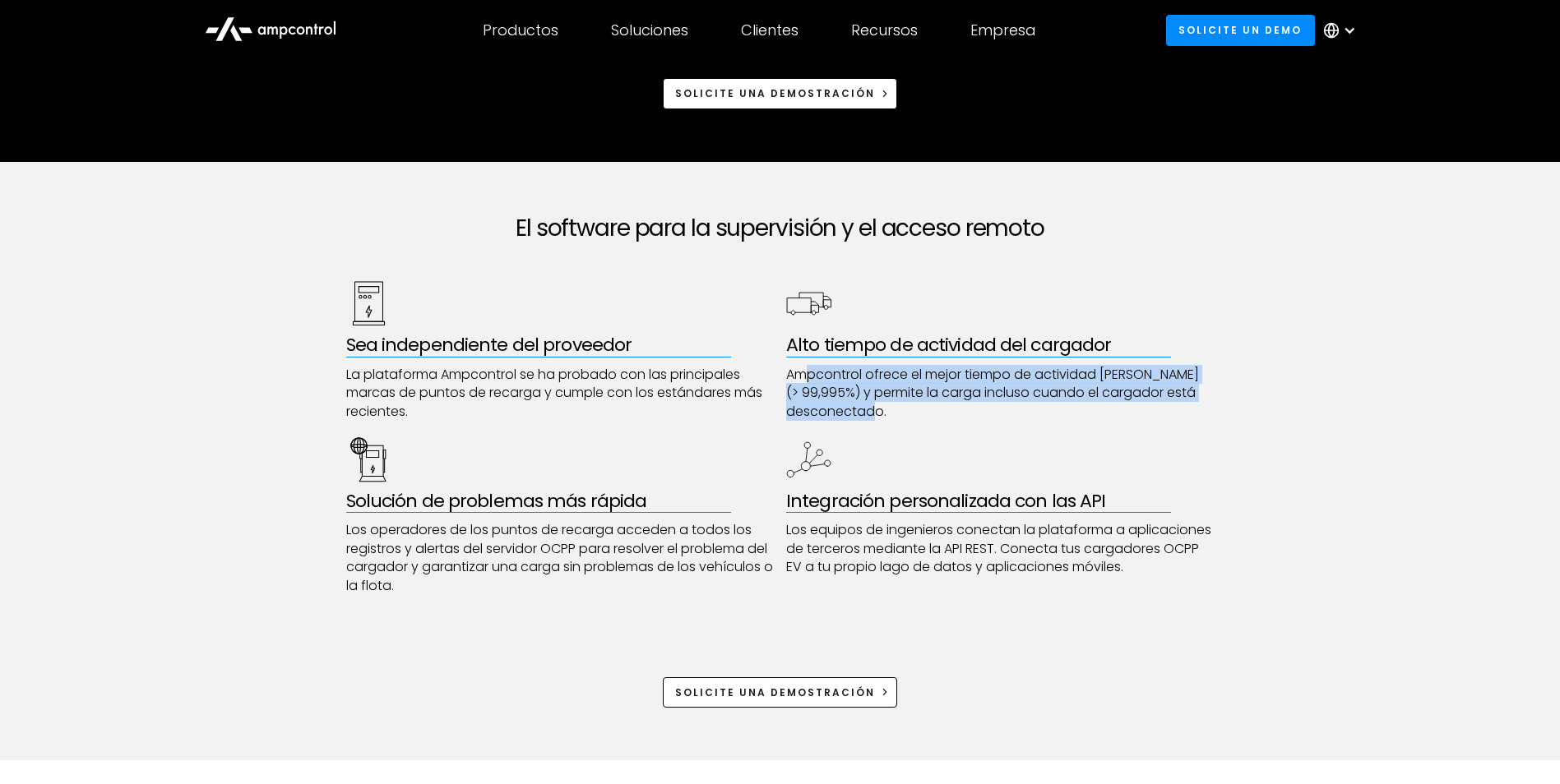
drag, startPoint x: 806, startPoint y: 372, endPoint x: 1155, endPoint y: 419, distance: 352.2
click at [1155, 419] on p "Ampcontrol ofrece el mejor tiempo de actividad [PERSON_NAME] (> 99,995%) y perm…" at bounding box center [1000, 393] width 428 height 55
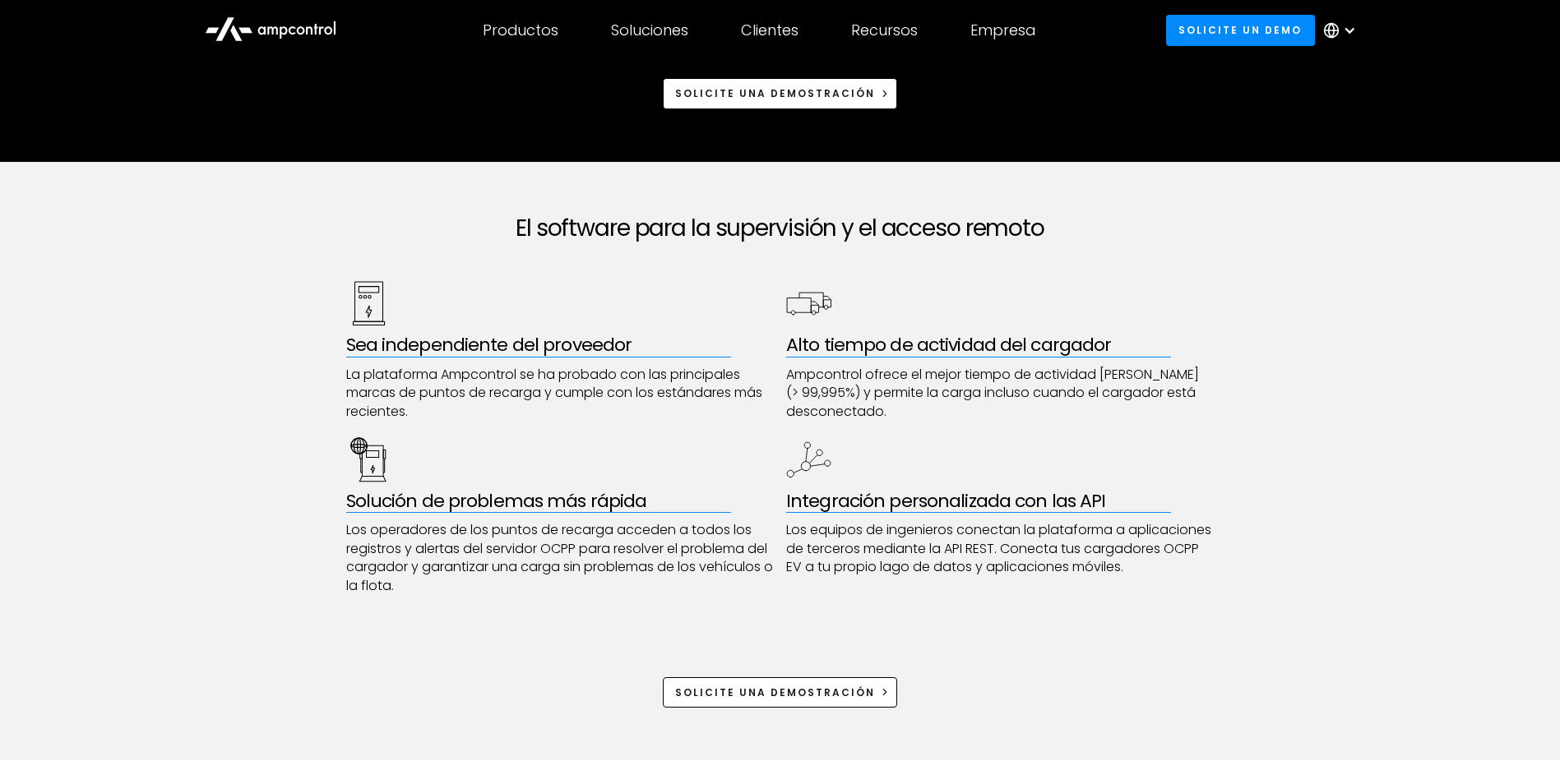
click at [916, 535] on p "Los equipos de ingenieros conectan la plataforma a aplicaciones de terceros med…" at bounding box center [1000, 548] width 428 height 55
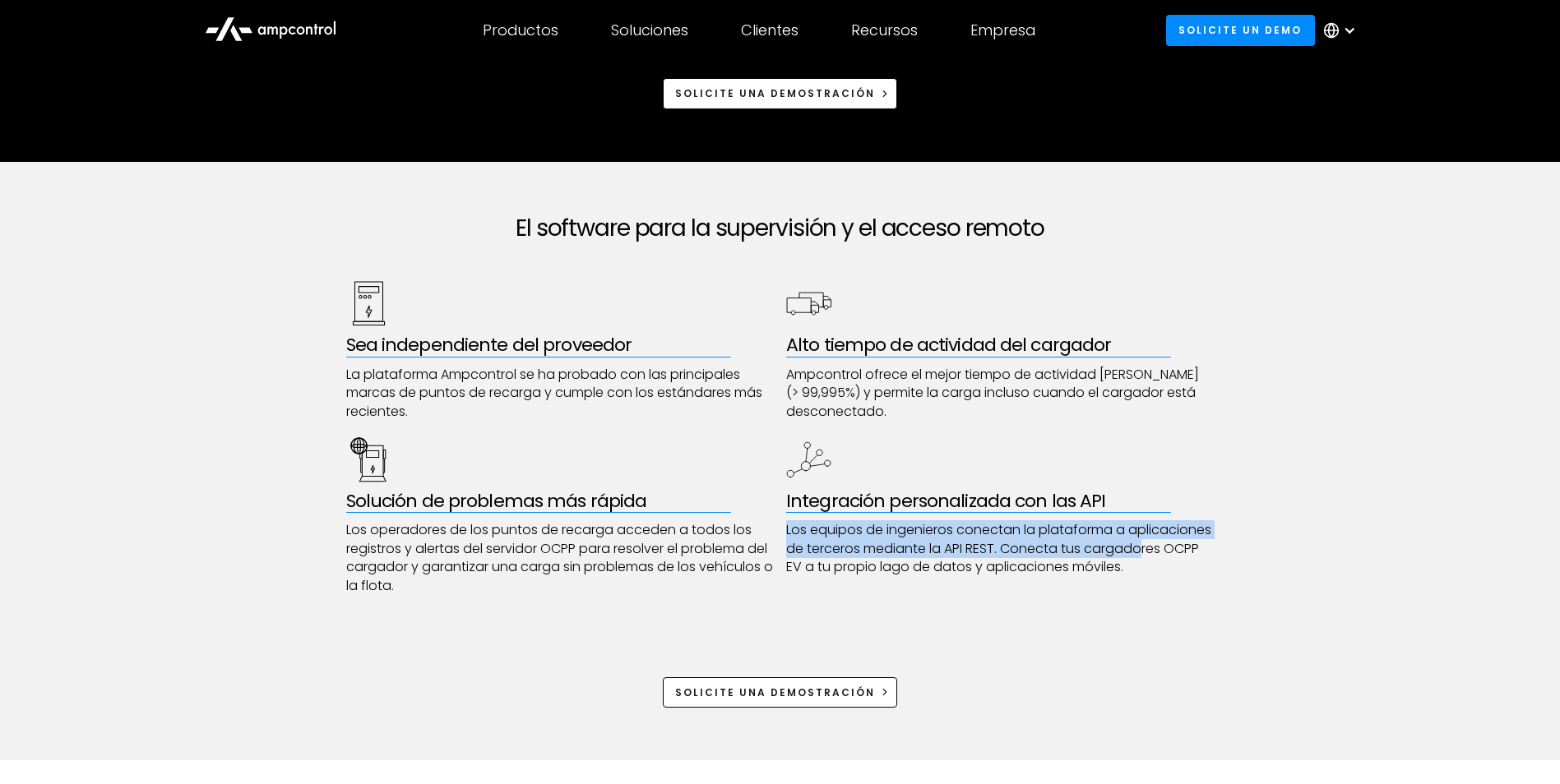
drag, startPoint x: 785, startPoint y: 529, endPoint x: 842, endPoint y: 573, distance: 72.0
click at [842, 573] on div "Sea independiente del proveedor La plataforma Ampcontrol se ha probado con las …" at bounding box center [780, 438] width 869 height 314
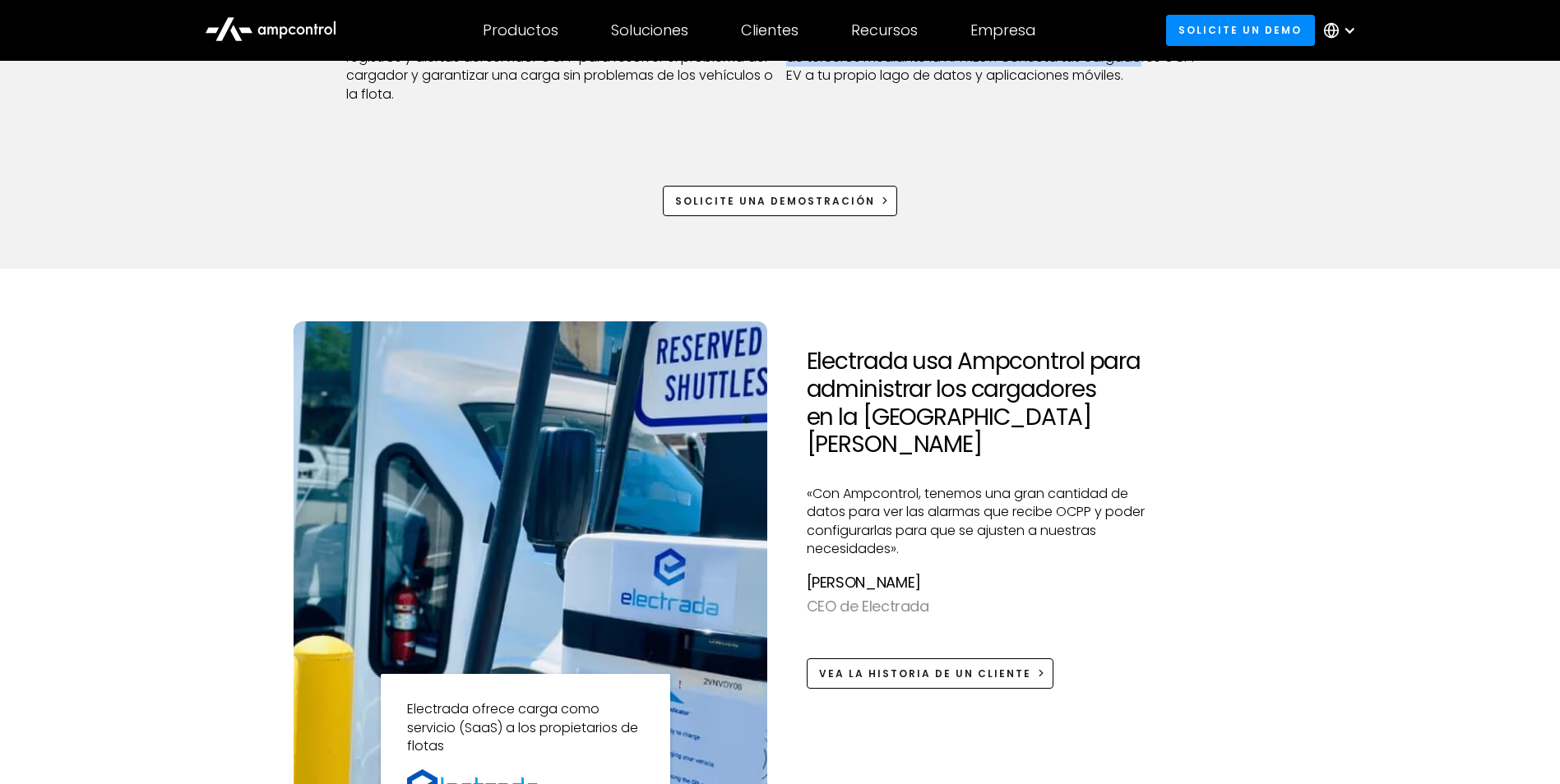
scroll to position [1151, 0]
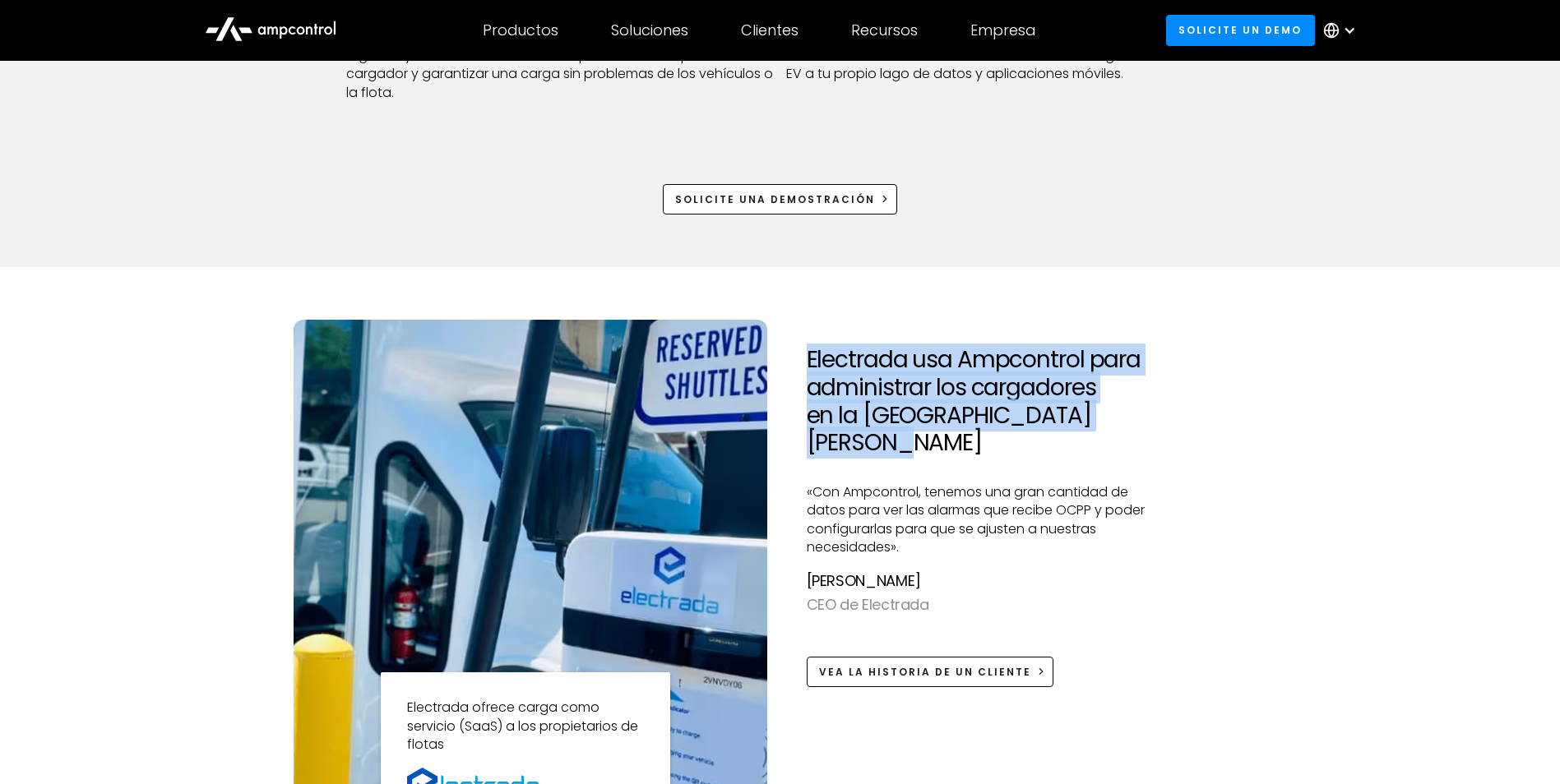
drag, startPoint x: 805, startPoint y: 356, endPoint x: 1148, endPoint y: 405, distance: 346.5
click at [1148, 405] on div "Electrada usa Ampcontrol para administrar los cargadores en la [GEOGRAPHIC_DATA…" at bounding box center [983, 556] width 379 height 474
drag, startPoint x: 1148, startPoint y: 405, endPoint x: 925, endPoint y: 430, distance: 224.4
click at [926, 430] on h2 "Electrada usa Ampcontrol para administrar los cargadores en la [GEOGRAPHIC_DATA…" at bounding box center [983, 401] width 353 height 111
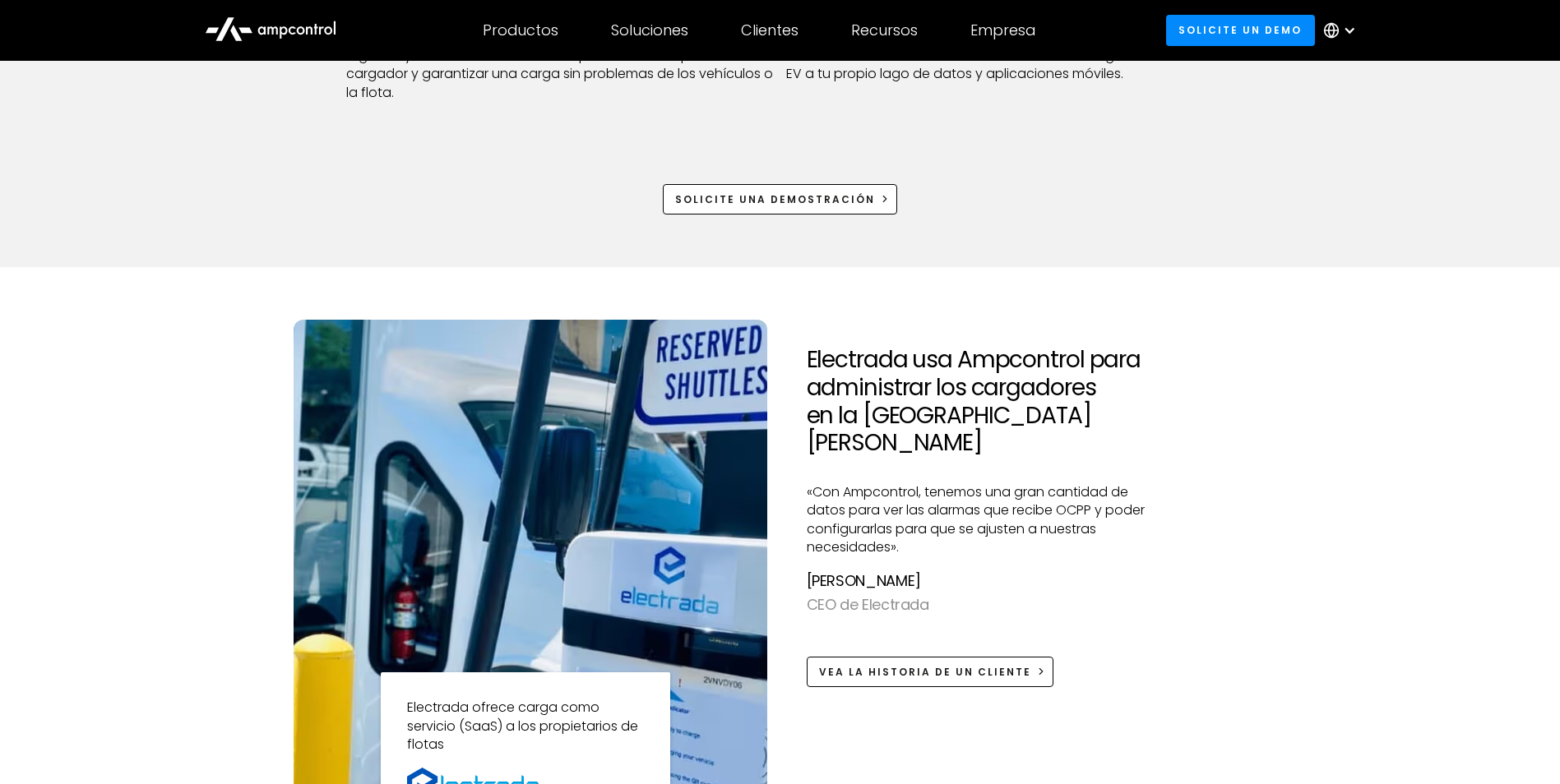
click at [888, 483] on p "«Con Ampcontrol, tenemos una gran cantidad de datos para ver las alarmas que re…" at bounding box center [983, 520] width 353 height 74
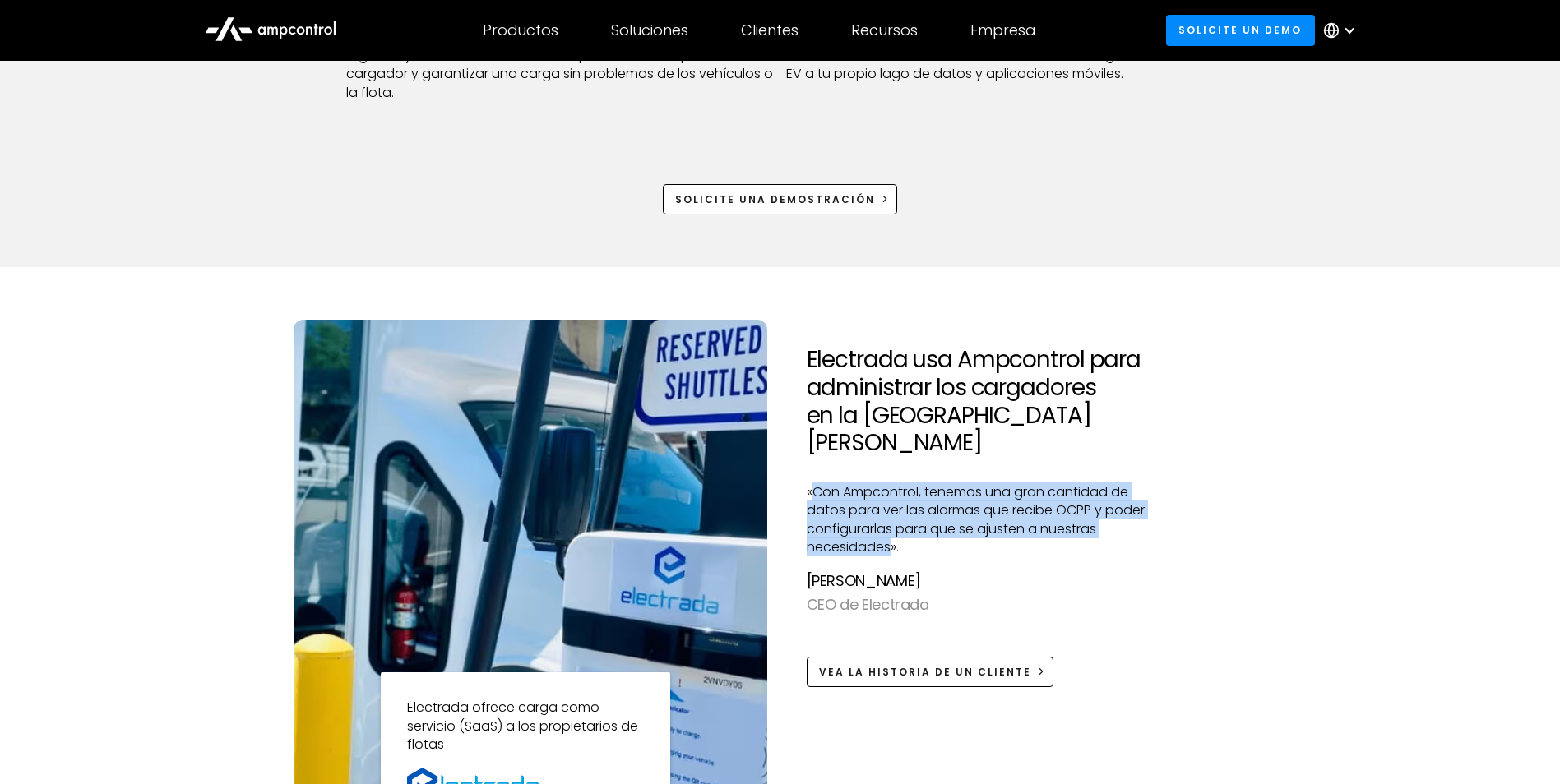
drag, startPoint x: 813, startPoint y: 465, endPoint x: 889, endPoint y: 521, distance: 94.4
click at [889, 521] on p "«Con Ampcontrol, tenemos una gran cantidad de datos para ver las alarmas que re…" at bounding box center [983, 520] width 353 height 74
drag, startPoint x: 889, startPoint y: 521, endPoint x: 886, endPoint y: 484, distance: 37.1
click at [886, 484] on p "«Con Ampcontrol, tenemos una gran cantidad de datos para ver las alarmas que re…" at bounding box center [983, 520] width 353 height 74
drag, startPoint x: 812, startPoint y: 464, endPoint x: 890, endPoint y: 512, distance: 91.6
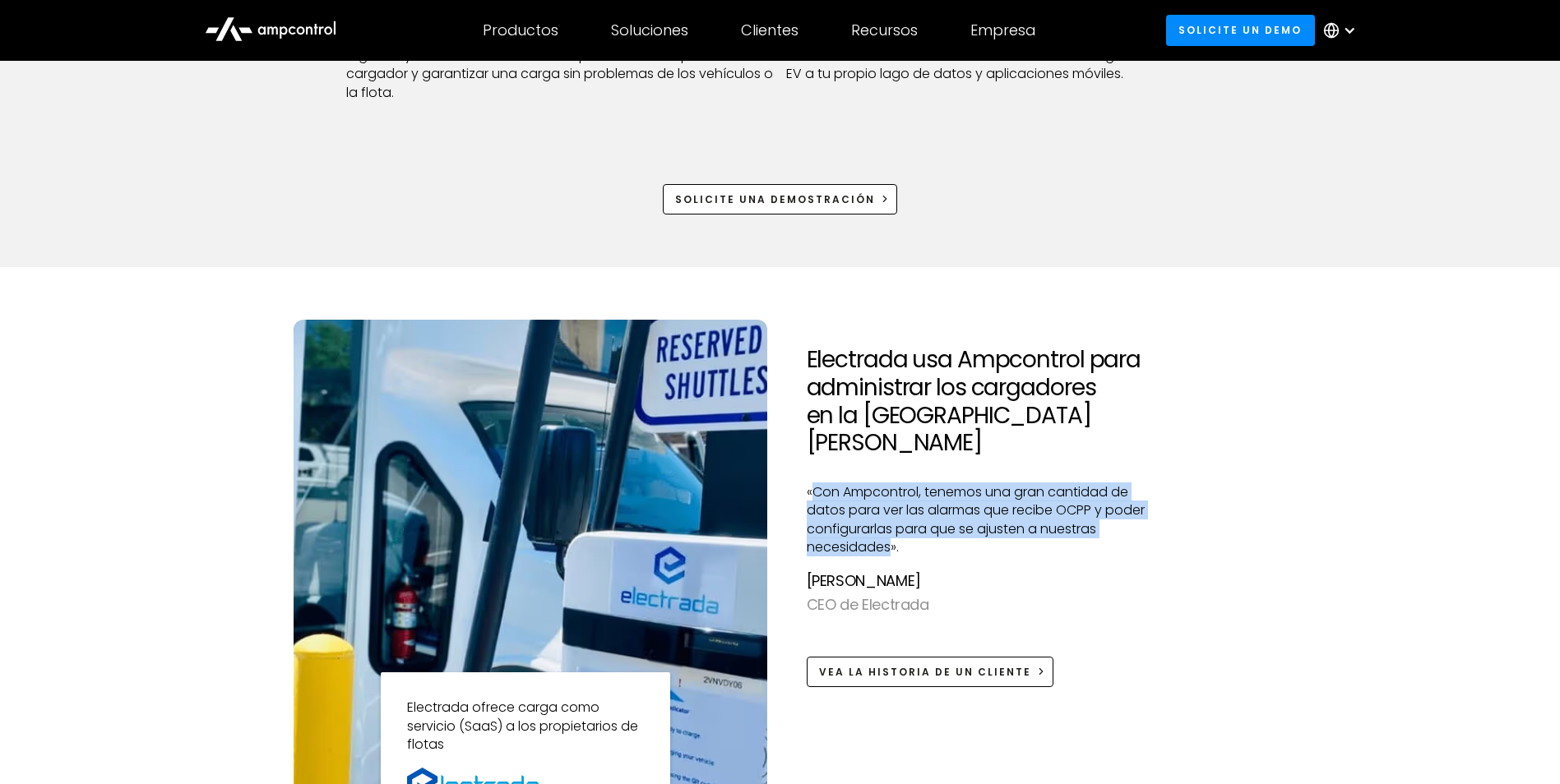
click at [890, 512] on p "«Con Ampcontrol, tenemos una gran cantidad de datos para ver las alarmas que re…" at bounding box center [983, 520] width 353 height 74
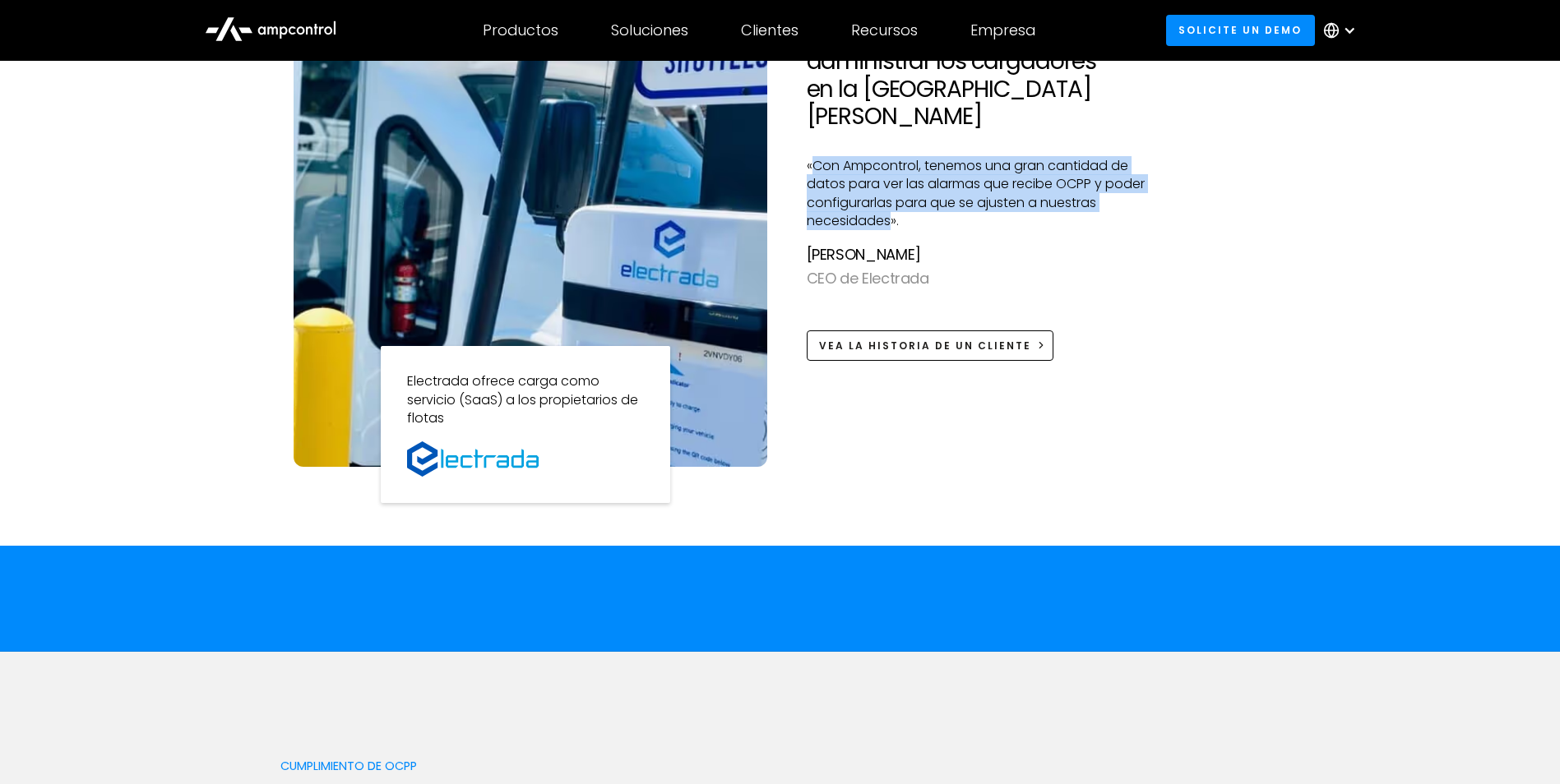
scroll to position [1480, 0]
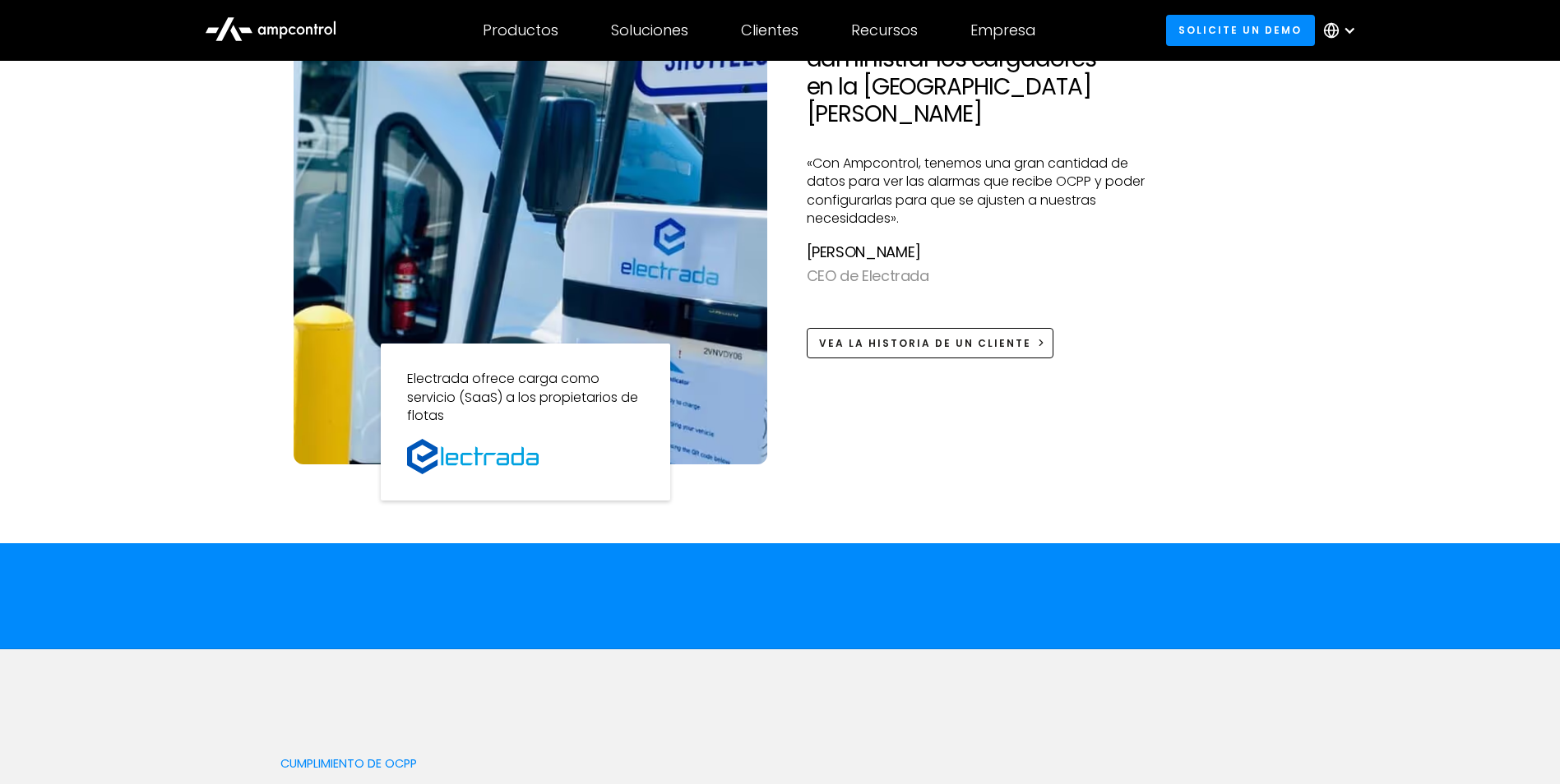
click at [898, 425] on div "Electrada usa Ampcontrol para administrar los cargadores en la [GEOGRAPHIC_DATA…" at bounding box center [983, 228] width 353 height 474
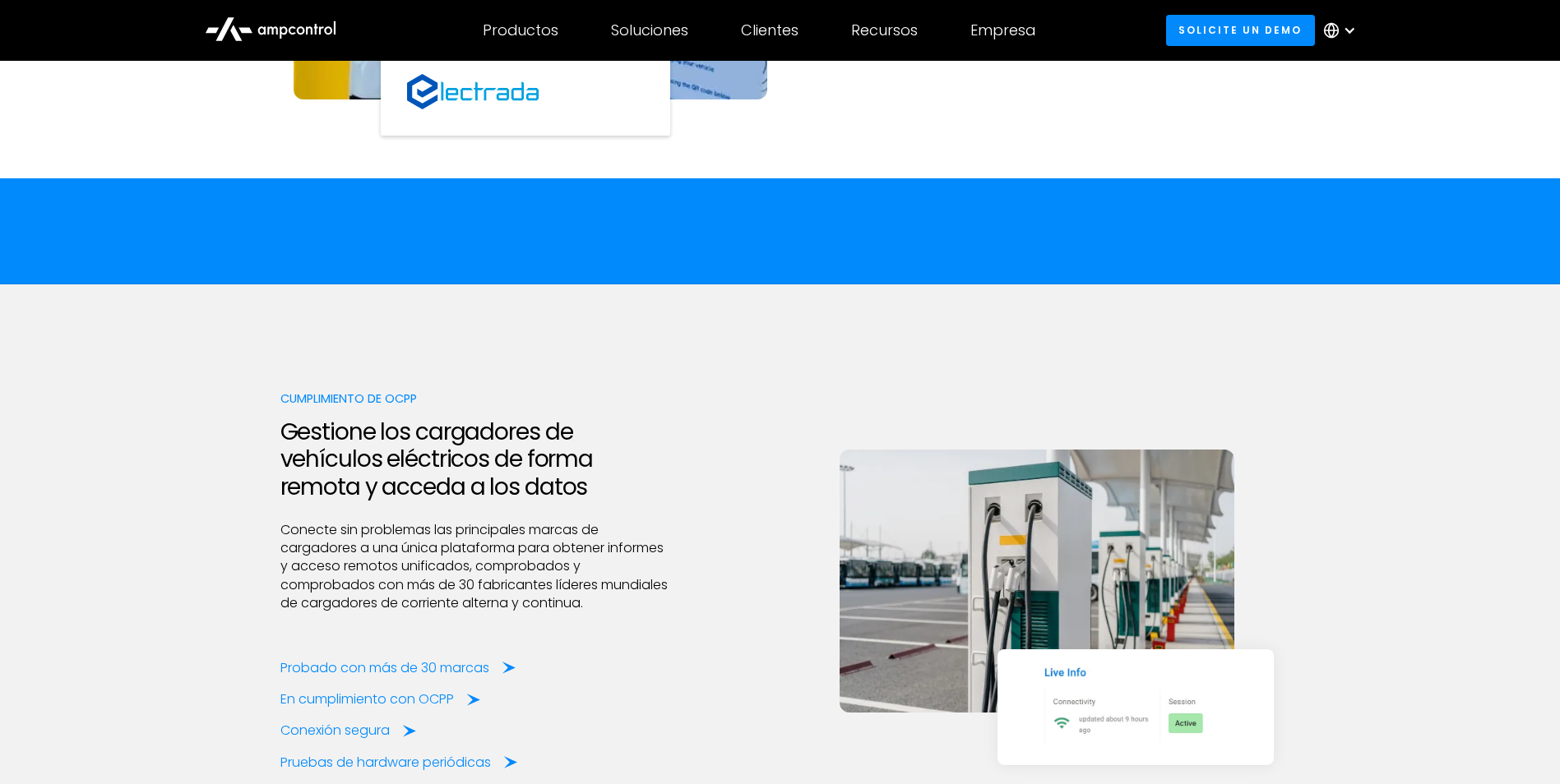
scroll to position [2056, 0]
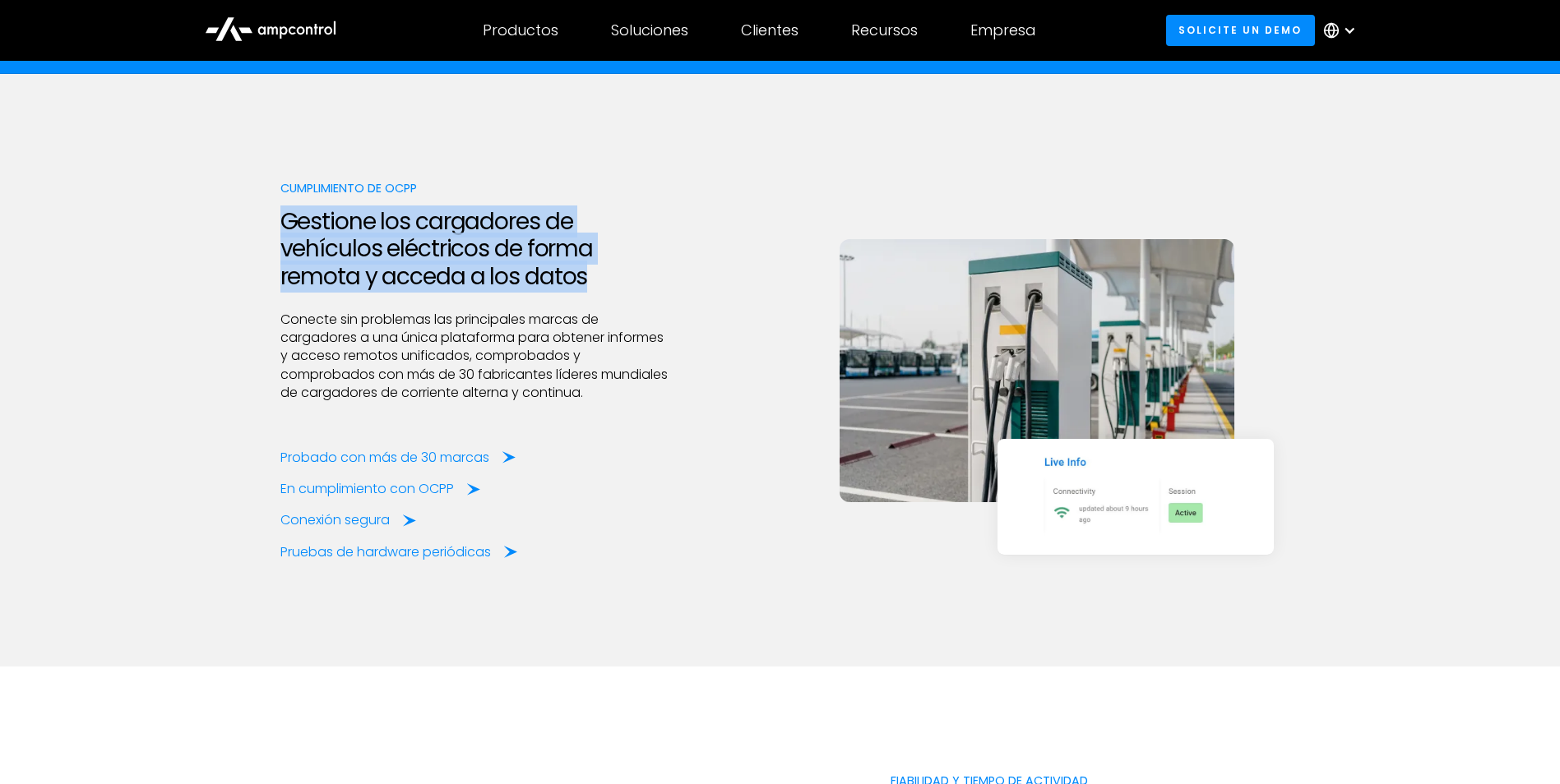
drag, startPoint x: 277, startPoint y: 219, endPoint x: 594, endPoint y: 287, distance: 324.2
click at [594, 287] on div "Cumplimiento de OCPP Gestione los cargadores de vehículos eléctricos de forma r…" at bounding box center [780, 371] width 1560 height 593
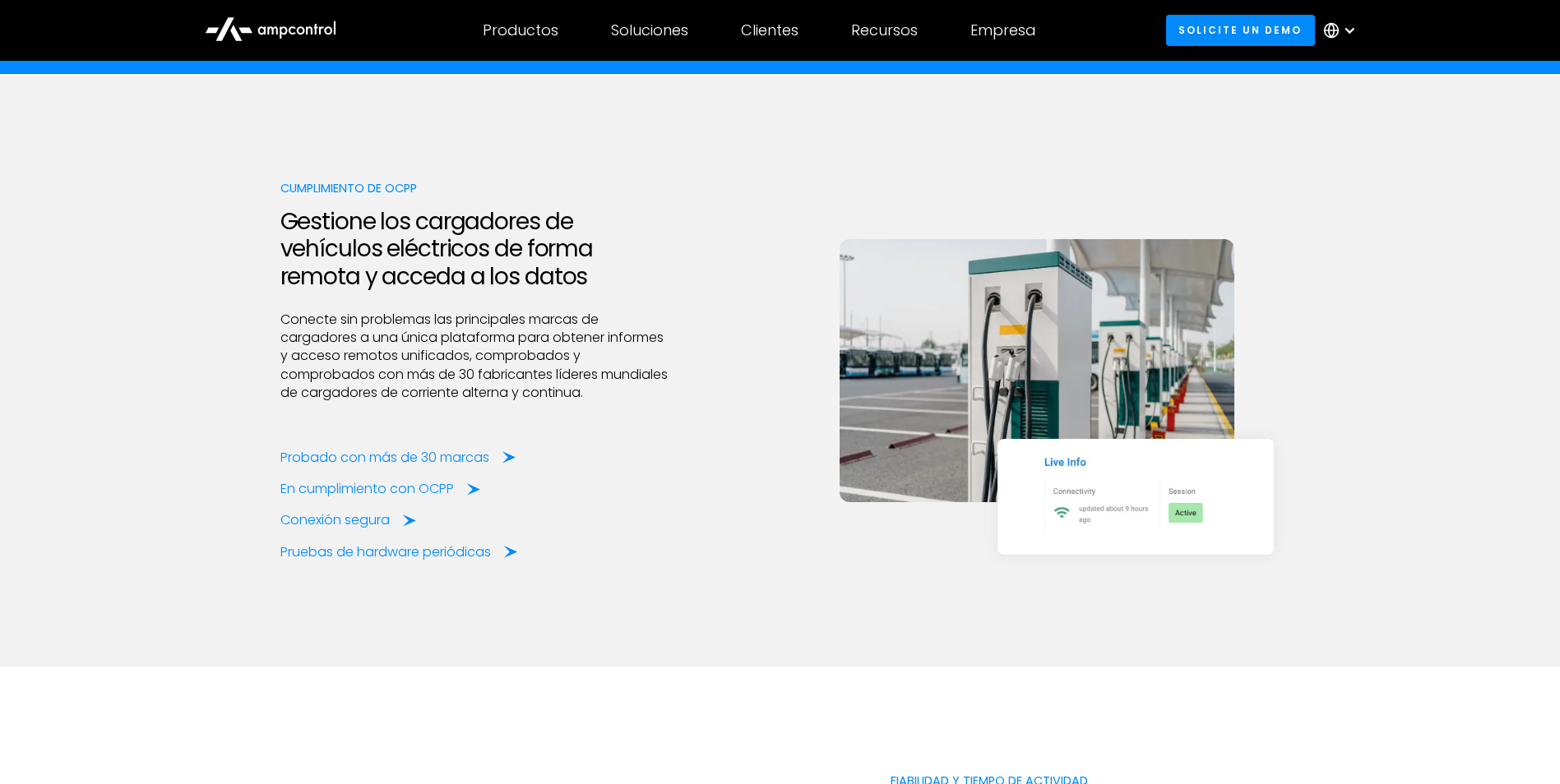
drag, startPoint x: 594, startPoint y: 287, endPoint x: 482, endPoint y: 333, distance: 121.1
click at [482, 333] on p "Conecte sin problemas las principales marcas de cargadores a una única platafor…" at bounding box center [476, 357] width 390 height 92
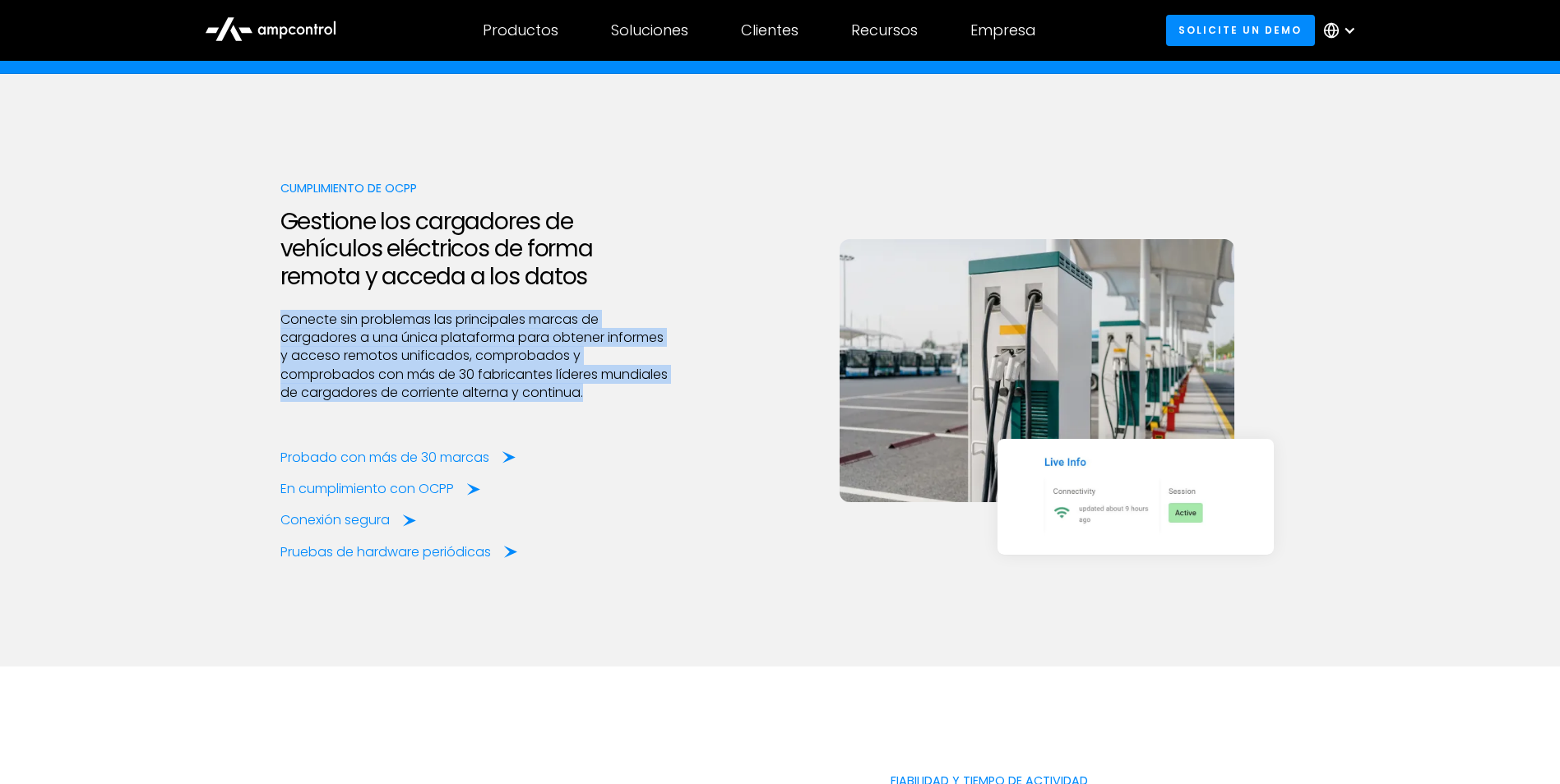
drag, startPoint x: 659, startPoint y: 391, endPoint x: 256, endPoint y: 321, distance: 409.0
click at [256, 321] on div "Cumplimiento de OCPP Gestione los cargadores de vehículos eléctricos de forma r…" at bounding box center [780, 371] width 1560 height 593
click at [256, 321] on div "Cumplimiento de OCPP Gestione los cargadores de vehículos eléctricos de forma r…" at bounding box center [780, 371] width 1560 height 593
drag, startPoint x: 278, startPoint y: 318, endPoint x: 670, endPoint y: 394, distance: 399.3
click at [670, 394] on div "Cumplimiento de OCPP Gestione los cargadores de vehículos eléctricos de forma r…" at bounding box center [780, 371] width 1560 height 593
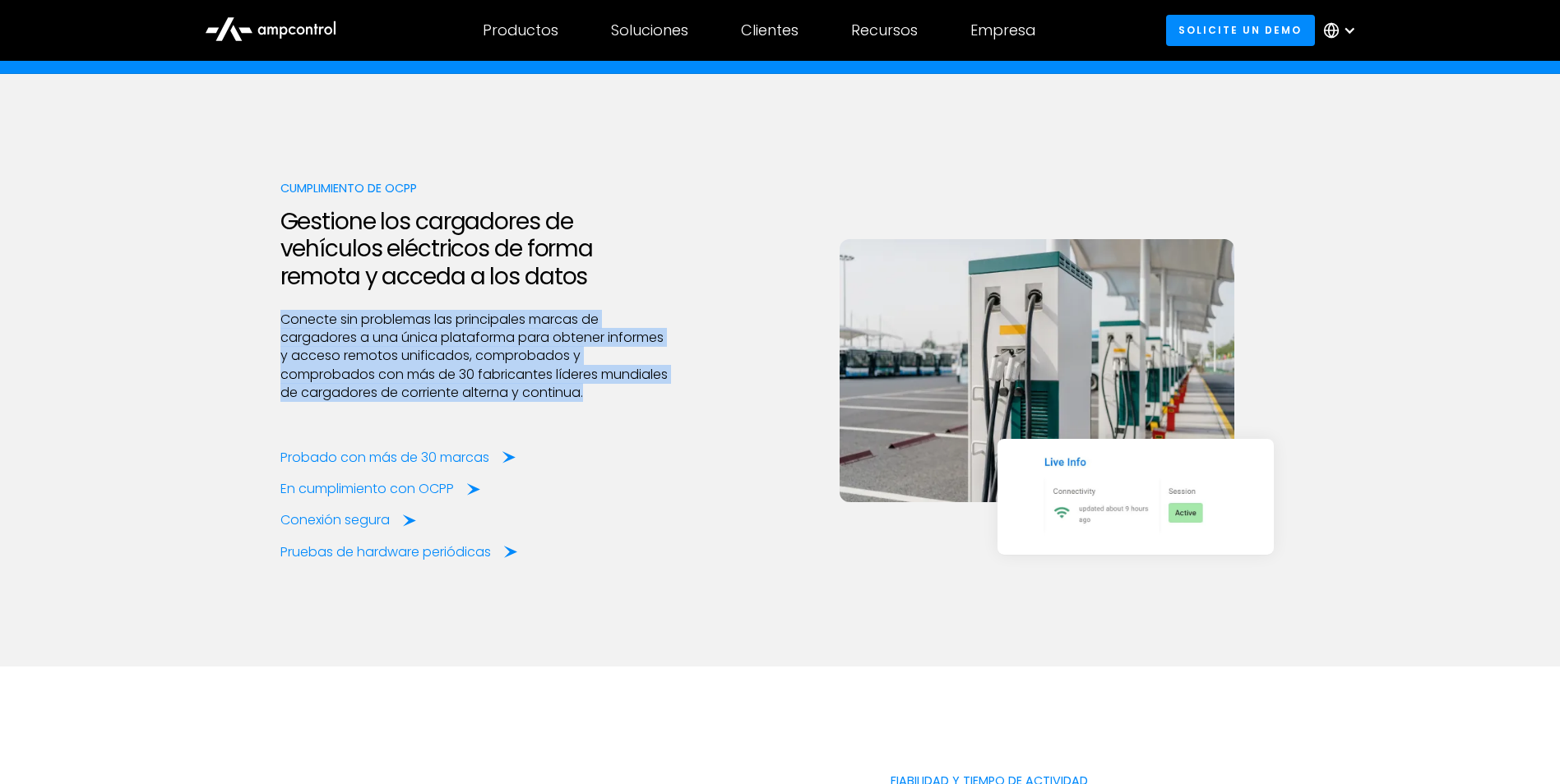
drag, startPoint x: 670, startPoint y: 394, endPoint x: 636, endPoint y: 388, distance: 34.5
click at [633, 388] on p "Conecte sin problemas las principales marcas de cargadores a una única platafor…" at bounding box center [476, 357] width 390 height 92
drag, startPoint x: 673, startPoint y: 392, endPoint x: 269, endPoint y: 322, distance: 410.0
click at [269, 322] on div "Cumplimiento de OCPP Gestione los cargadores de vehículos eléctricos de forma r…" at bounding box center [780, 371] width 1560 height 593
drag, startPoint x: 269, startPoint y: 322, endPoint x: 446, endPoint y: 354, distance: 179.9
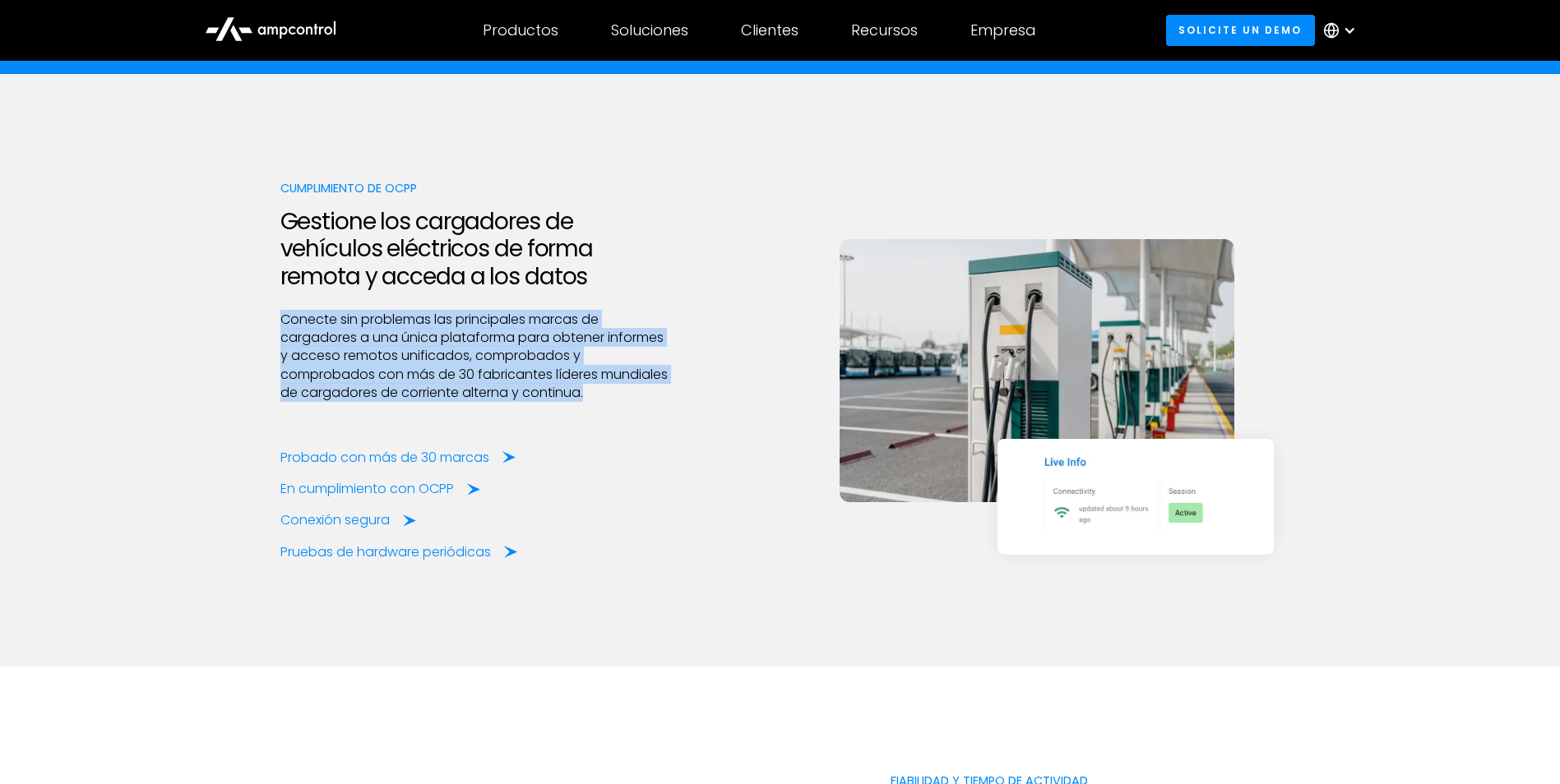
click at [446, 354] on p "Conecte sin problemas las principales marcas de cargadores a una única platafor…" at bounding box center [476, 357] width 390 height 92
drag, startPoint x: 675, startPoint y: 396, endPoint x: 275, endPoint y: 323, distance: 406.6
click at [275, 323] on div "Cumplimiento de OCPP Gestione los cargadores de vehículos eléctricos de forma r…" at bounding box center [780, 371] width 1560 height 593
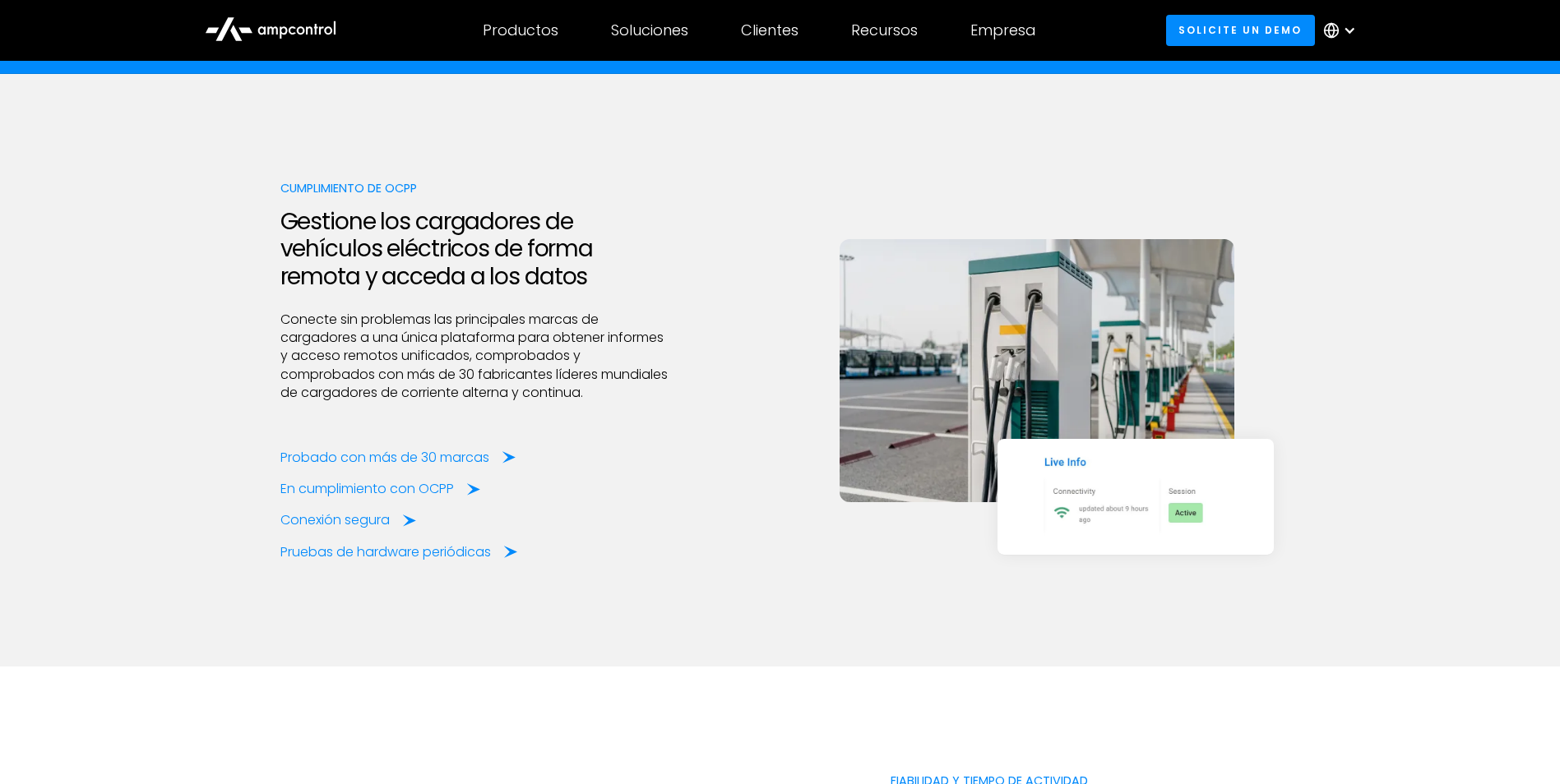
click at [645, 447] on div at bounding box center [476, 426] width 390 height 46
click at [462, 456] on div "Probado con más de 30 marcas" at bounding box center [387, 457] width 209 height 18
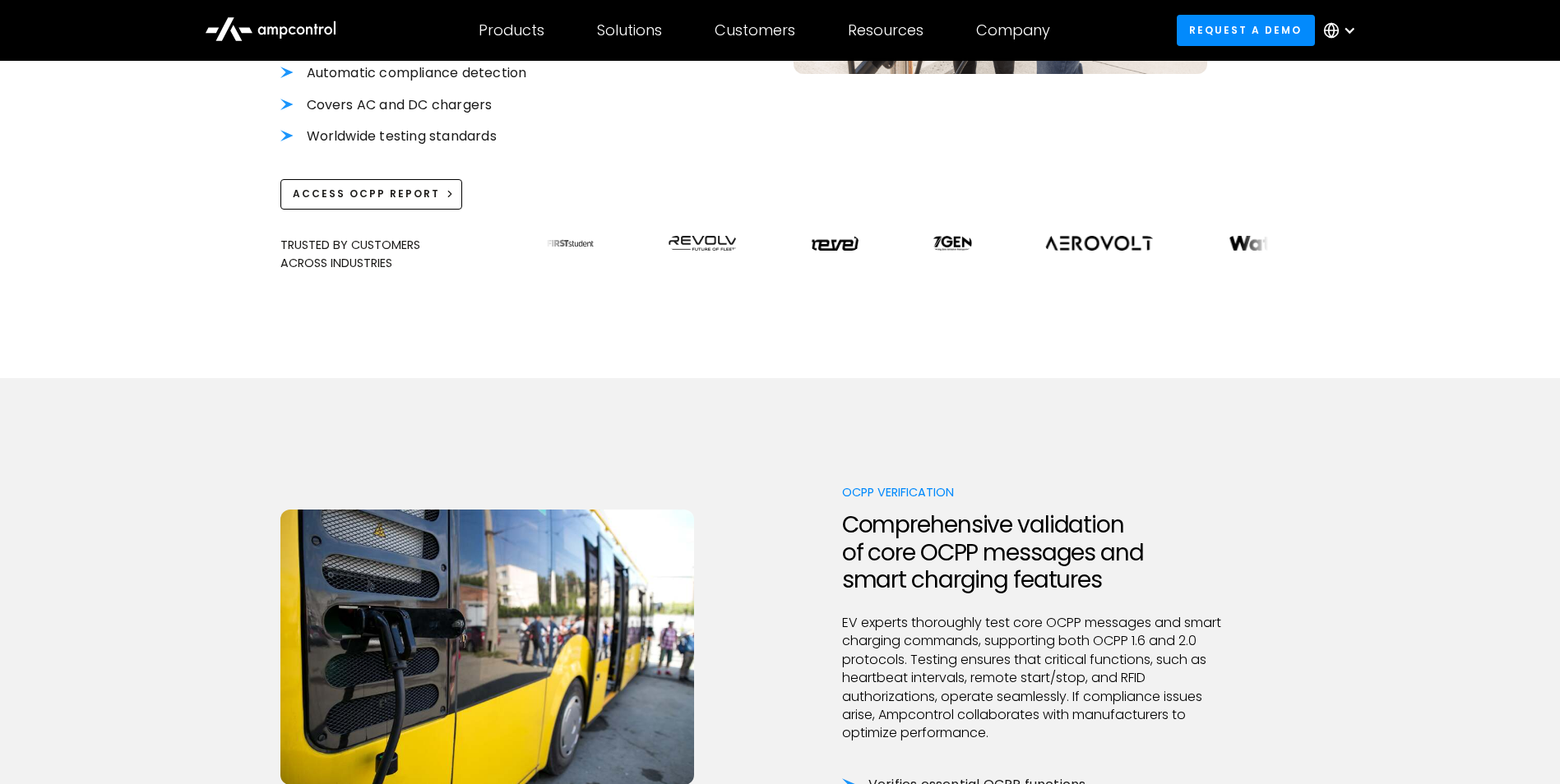
scroll to position [905, 0]
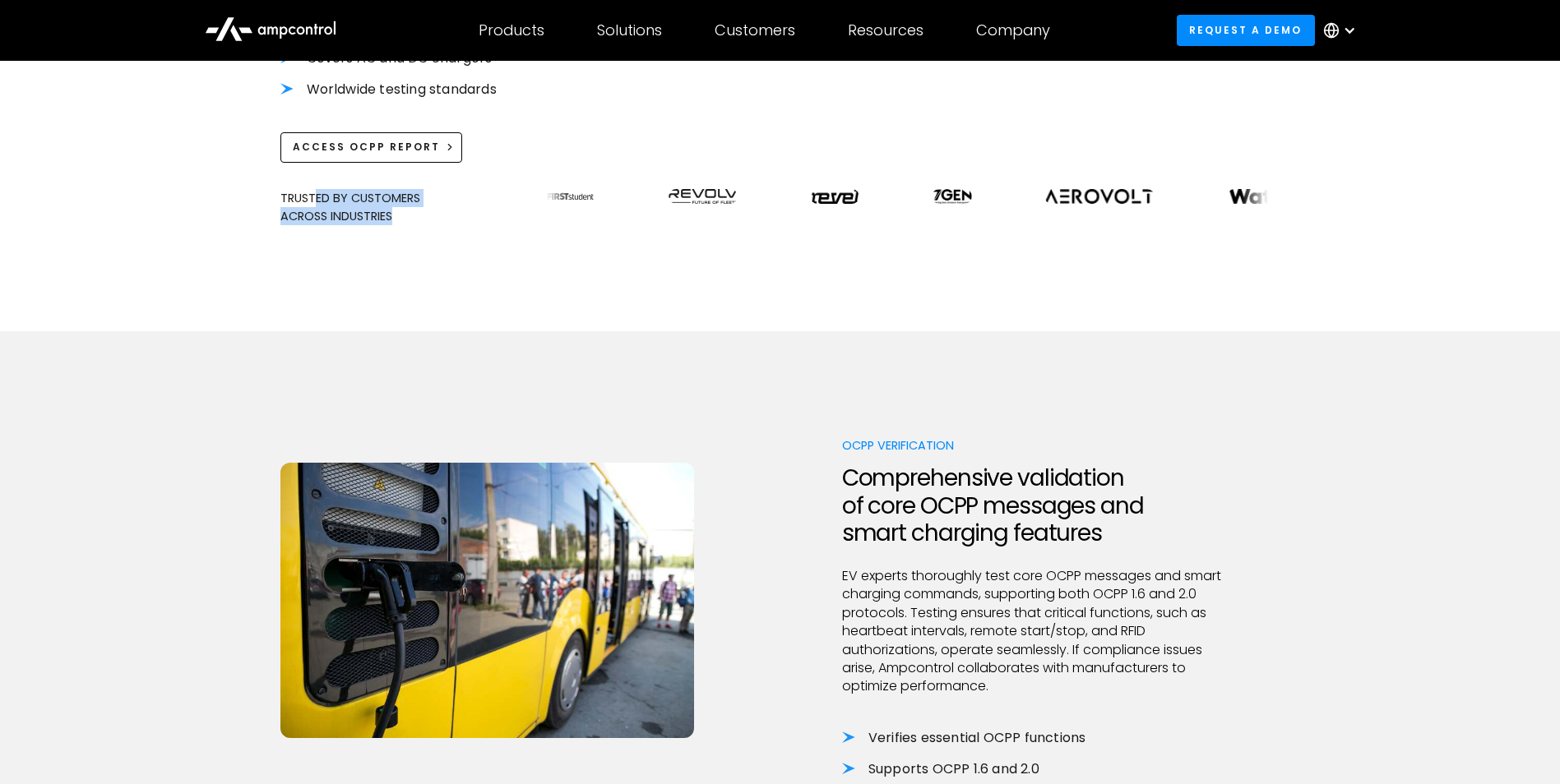
drag, startPoint x: 317, startPoint y: 179, endPoint x: 448, endPoint y: 229, distance: 140.2
click at [1081, 454] on div at bounding box center [1037, 459] width 390 height 10
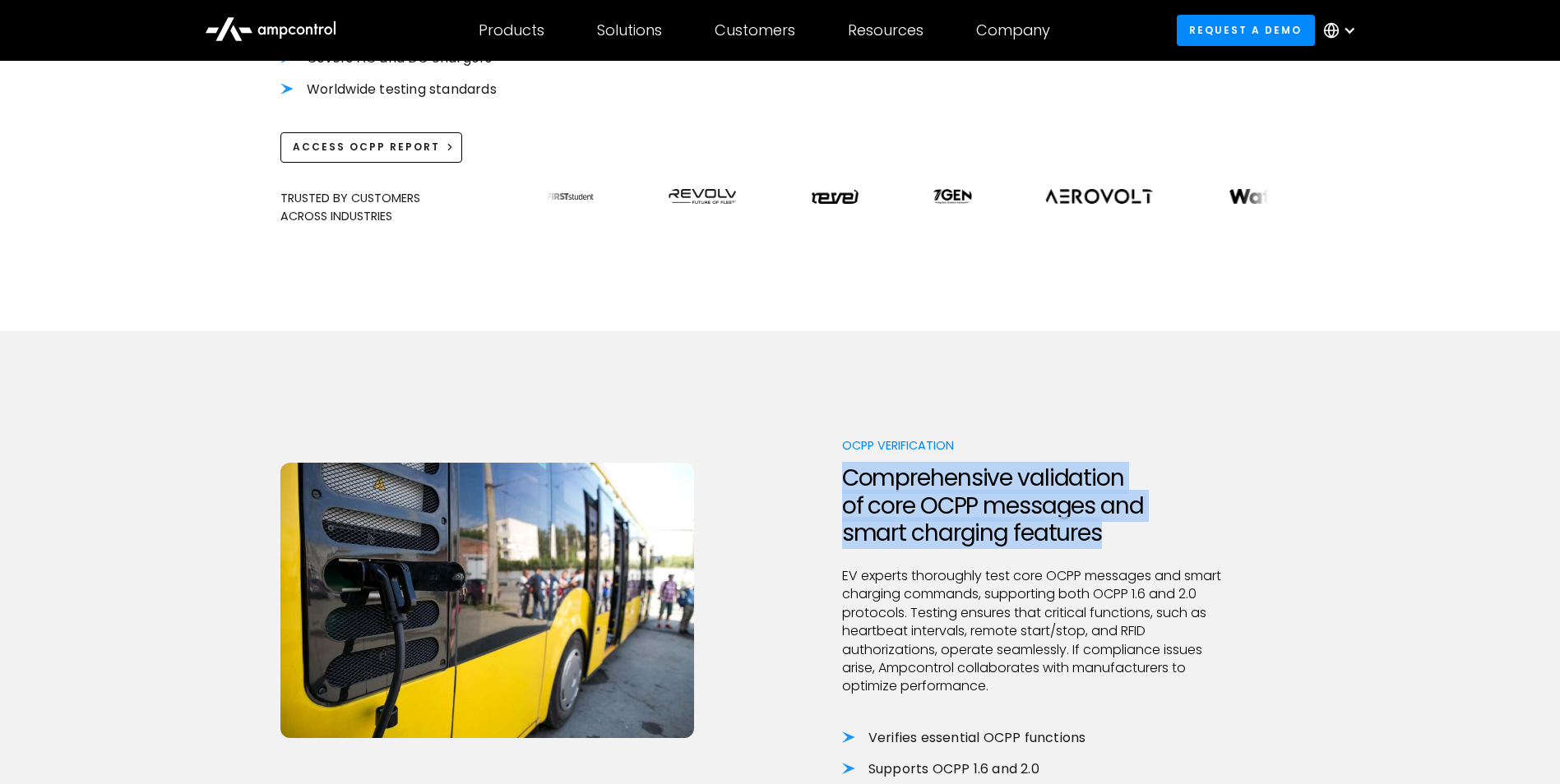
drag, startPoint x: 1108, startPoint y: 516, endPoint x: 846, endPoint y: 469, distance: 266.2
click at [846, 469] on h2 "Comprehensive validation of core OCPP messages and smart charging features" at bounding box center [1037, 505] width 390 height 83
click at [850, 468] on h2 "Comprehensive validation of core OCPP messages and smart charging features" at bounding box center [1037, 505] width 390 height 83
drag, startPoint x: 844, startPoint y: 462, endPoint x: 1121, endPoint y: 530, distance: 285.2
click at [1121, 530] on div "OCPP Verification Comprehensive validation of core OCPP messages and smart char…" at bounding box center [1037, 656] width 390 height 438
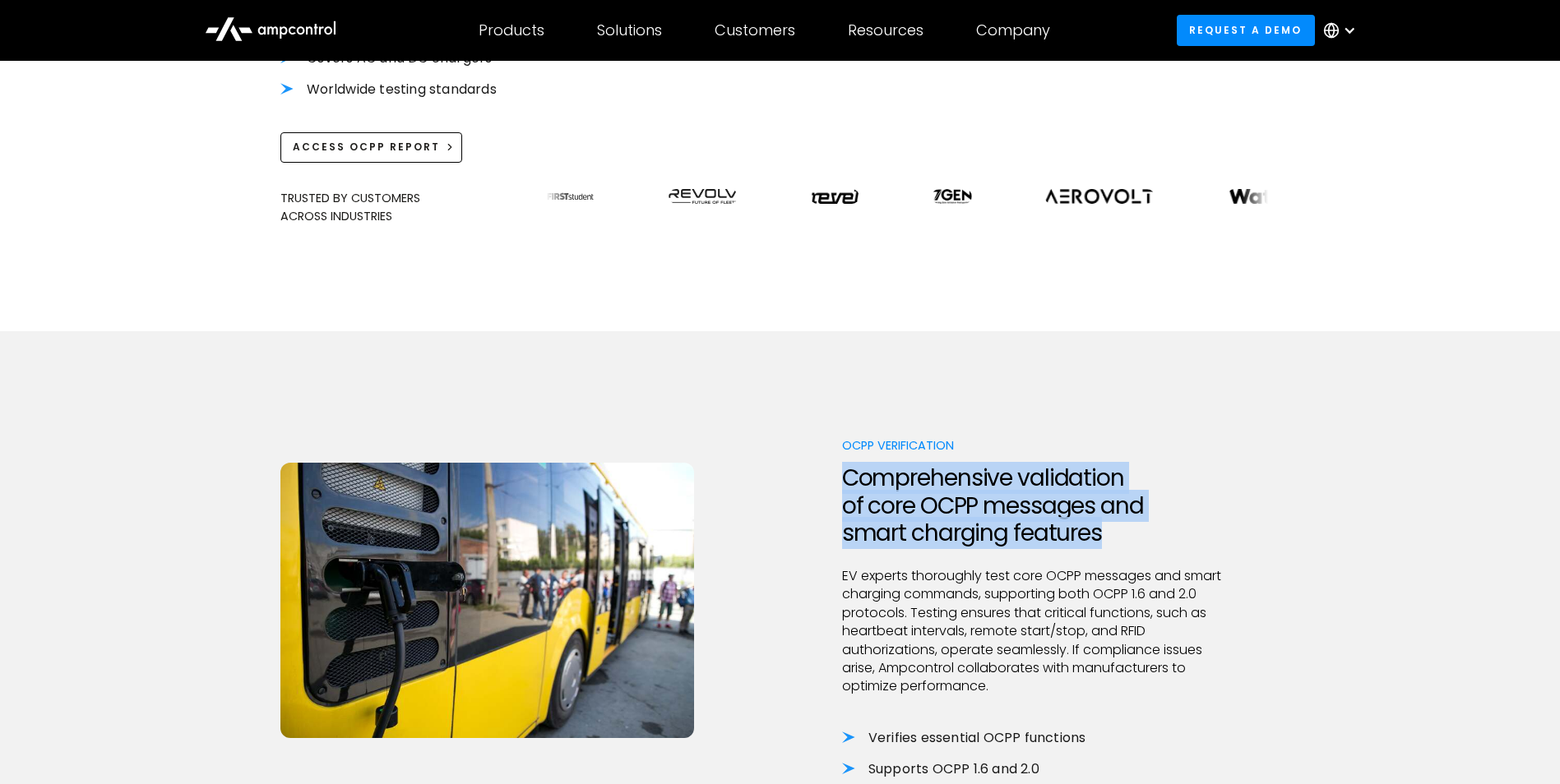
drag, startPoint x: 1121, startPoint y: 530, endPoint x: 1095, endPoint y: 521, distance: 27.5
click at [1095, 521] on h2 "Comprehensive validation of core OCPP messages and smart charging features" at bounding box center [1037, 505] width 390 height 83
drag, startPoint x: 1103, startPoint y: 520, endPoint x: 846, endPoint y: 465, distance: 262.8
click at [846, 465] on h2 "Comprehensive validation of core OCPP messages and smart charging features" at bounding box center [1037, 505] width 390 height 83
drag, startPoint x: 846, startPoint y: 465, endPoint x: 862, endPoint y: 465, distance: 16.0
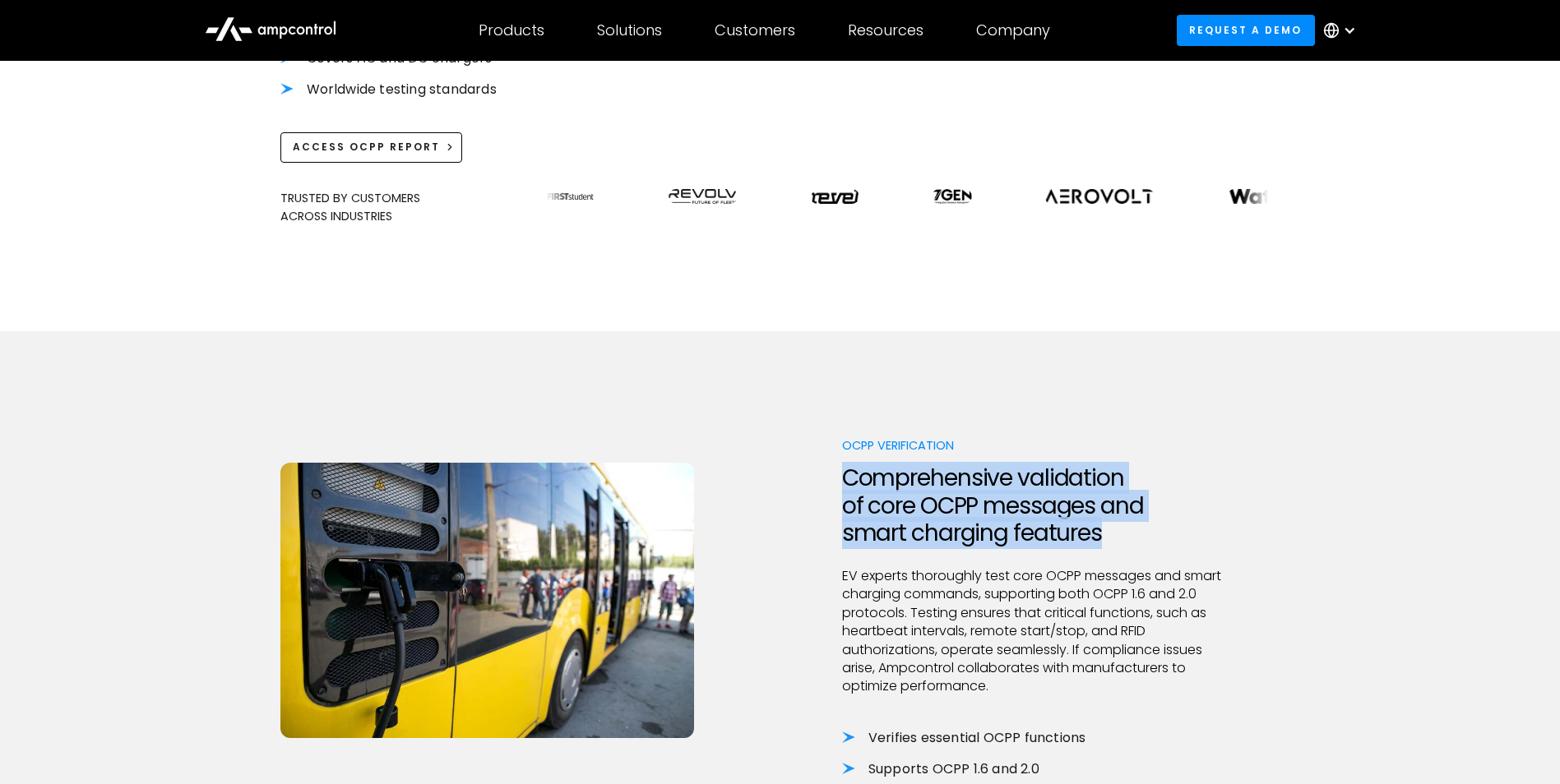
click at [862, 465] on h2 "Comprehensive validation of core OCPP messages and smart charging features" at bounding box center [1037, 505] width 390 height 83
drag, startPoint x: 845, startPoint y: 460, endPoint x: 1147, endPoint y: 511, distance: 306.3
click at [1147, 511] on h2 "Comprehensive validation of core OCPP messages and smart charging features" at bounding box center [1037, 505] width 390 height 83
drag, startPoint x: 1147, startPoint y: 511, endPoint x: 1121, endPoint y: 521, distance: 27.9
click at [1121, 521] on h2 "Comprehensive validation of core OCPP messages and smart charging features" at bounding box center [1037, 505] width 390 height 83
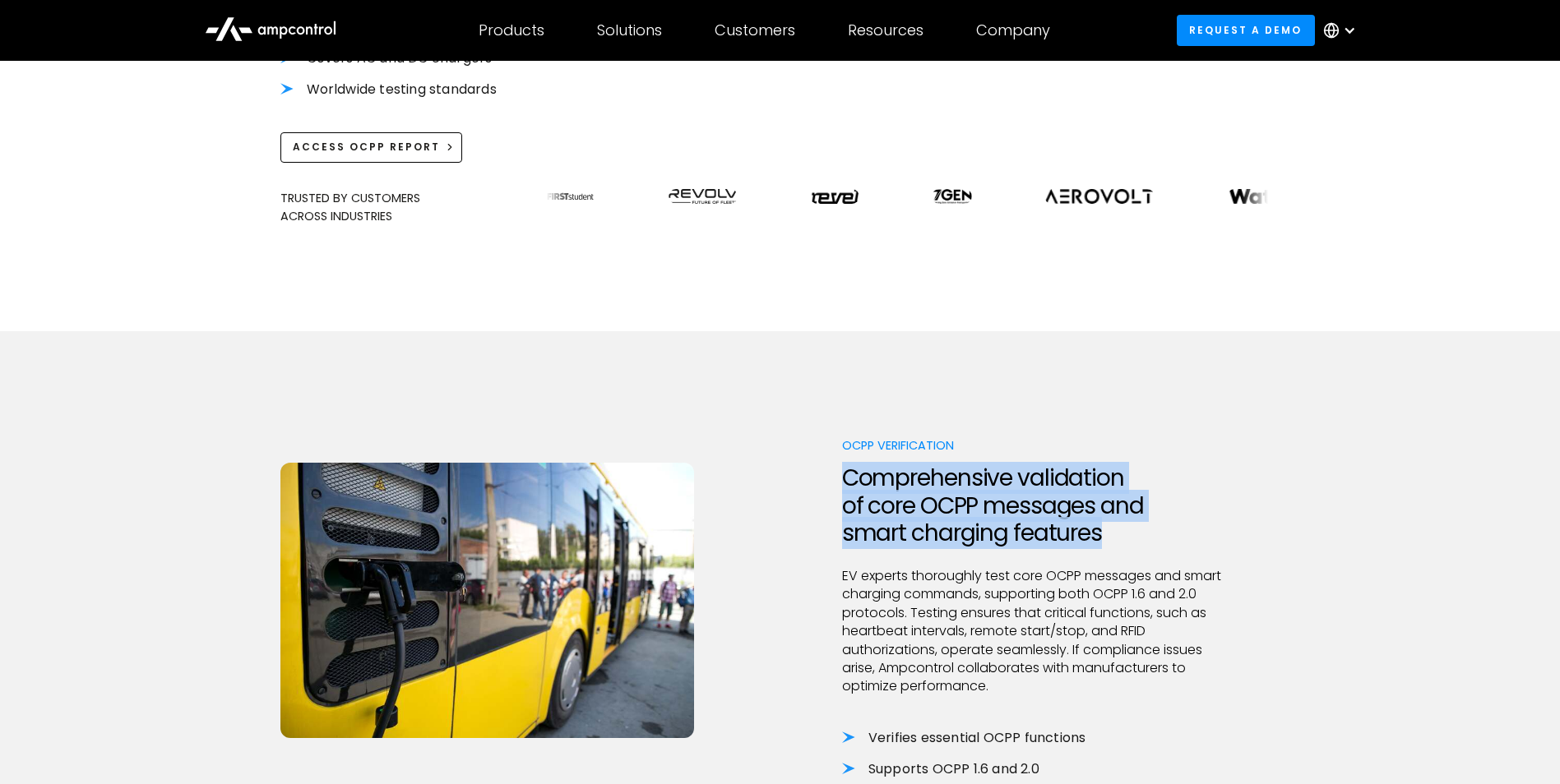
click at [1114, 523] on h2 "Comprehensive validation of core OCPP messages and smart charging features" at bounding box center [1037, 505] width 390 height 83
drag, startPoint x: 1115, startPoint y: 511, endPoint x: 841, endPoint y: 456, distance: 279.5
click at [841, 456] on div "OCPP Verification Comprehensive validation of core OCPP messages and smart char…" at bounding box center [780, 656] width 1000 height 438
drag, startPoint x: 841, startPoint y: 456, endPoint x: 890, endPoint y: 465, distance: 49.8
click at [890, 465] on h2 "Comprehensive validation of core OCPP messages and smart charging features" at bounding box center [1037, 505] width 390 height 83
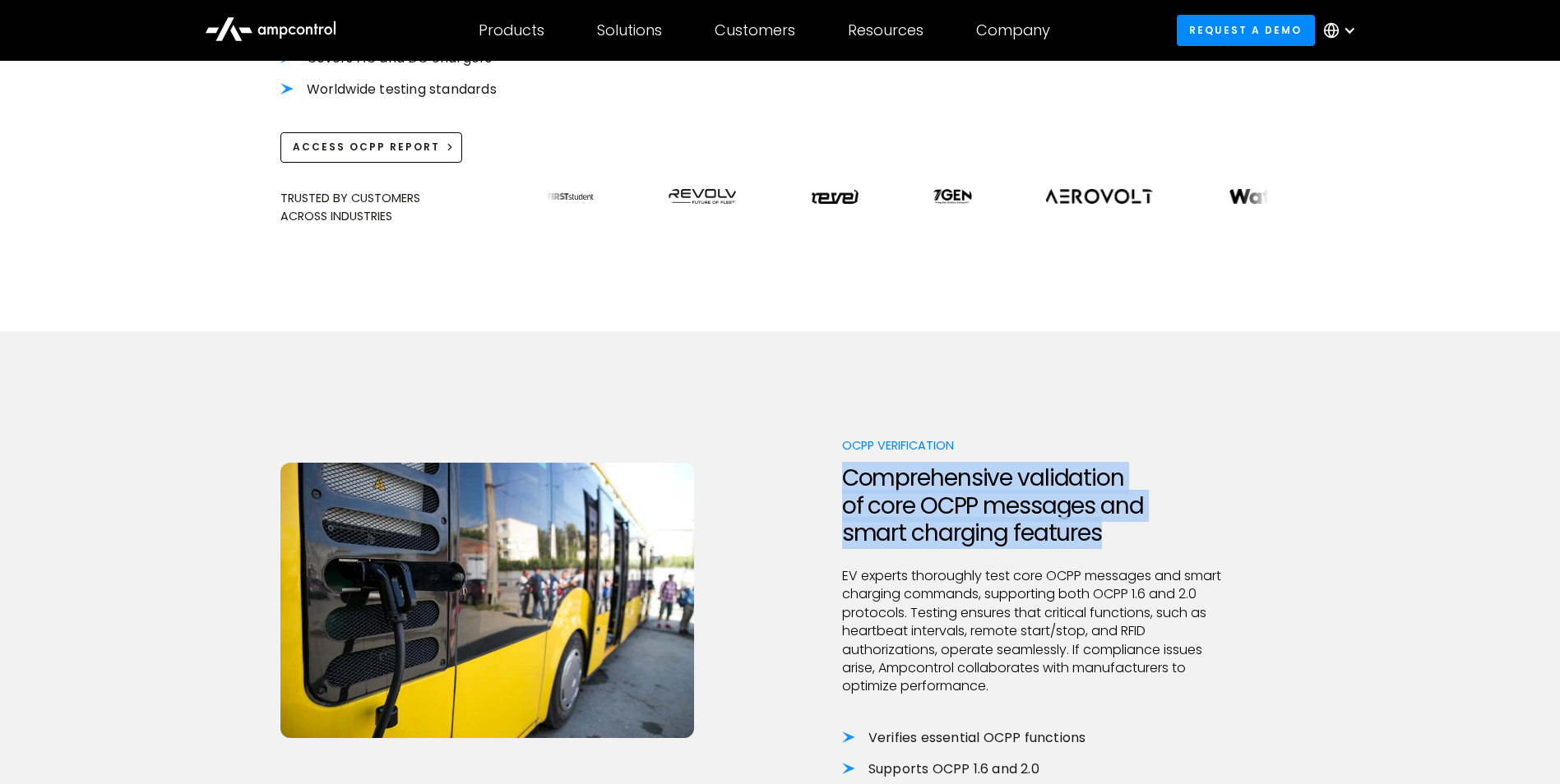
drag, startPoint x: 1116, startPoint y: 515, endPoint x: 843, endPoint y: 466, distance: 277.4
click at [843, 466] on h2 "Comprehensive validation of core OCPP messages and smart charging features" at bounding box center [1037, 505] width 390 height 83
